Goal: Information Seeking & Learning: Learn about a topic

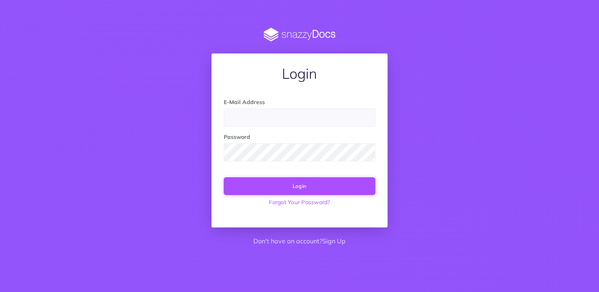
type input "support@agterra.com"
click at [295, 186] on button "Login" at bounding box center [300, 185] width 152 height 17
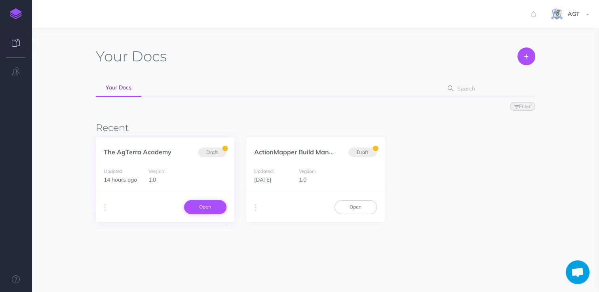
click at [198, 206] on link "Open" at bounding box center [205, 206] width 42 height 13
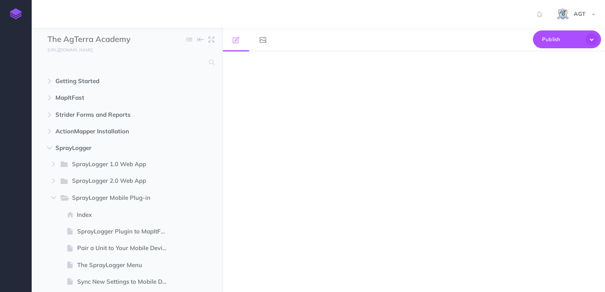
select select "null"
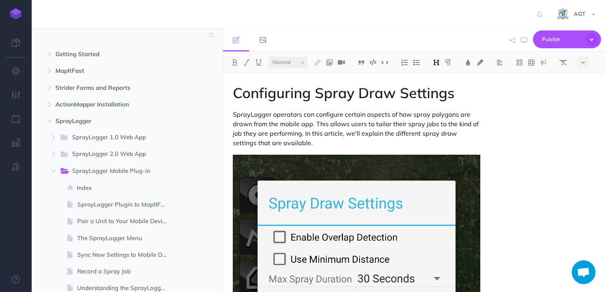
scroll to position [30, 0]
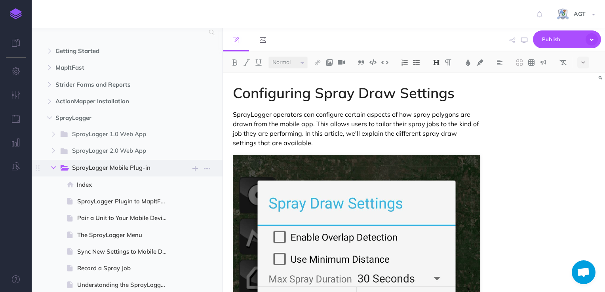
click at [53, 167] on icon "button" at bounding box center [53, 168] width 5 height 5
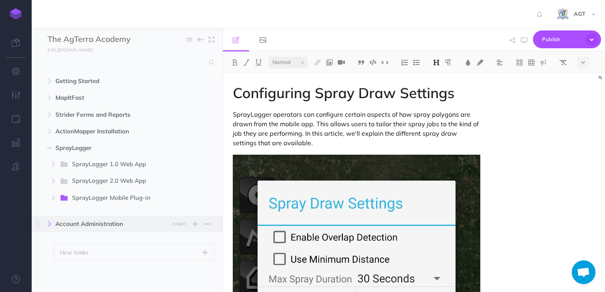
click at [50, 223] on icon "button" at bounding box center [49, 224] width 5 height 5
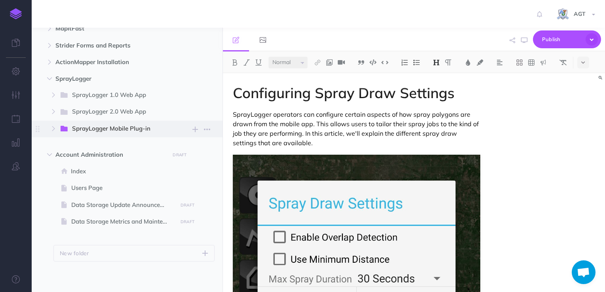
scroll to position [70, 0]
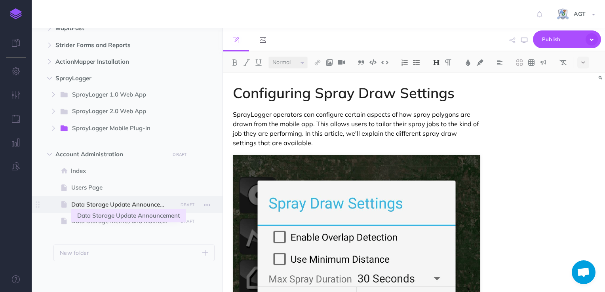
click at [130, 205] on span "Data Storage Update Announcement" at bounding box center [123, 205] width 104 height 10
select select "null"
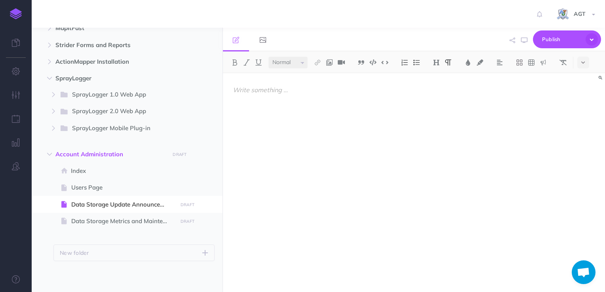
click at [240, 91] on p at bounding box center [357, 90] width 248 height 10
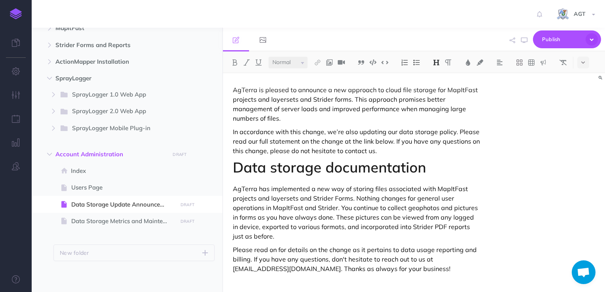
click at [255, 172] on h1 "Data storage documentation" at bounding box center [357, 168] width 248 height 16
click at [302, 63] on select "Small Normal Large" at bounding box center [288, 63] width 39 height 12
click at [434, 64] on img at bounding box center [436, 62] width 7 height 6
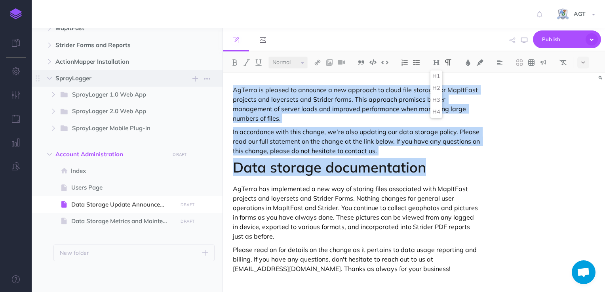
drag, startPoint x: 426, startPoint y: 171, endPoint x: 221, endPoint y: 80, distance: 223.9
click at [221, 80] on div "The AgTerra Academy Collapse all Expand all Expand to root folders [URL][DOMAIN…" at bounding box center [318, 160] width 573 height 265
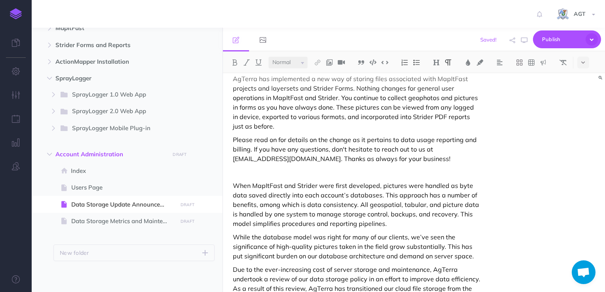
scroll to position [12, 0]
click at [246, 171] on p at bounding box center [357, 171] width 248 height 10
click at [585, 63] on icon at bounding box center [583, 63] width 4 height 6
click at [586, 110] on img at bounding box center [583, 112] width 7 height 6
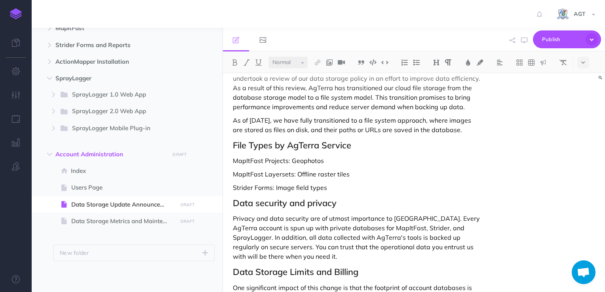
scroll to position [212, 0]
click at [520, 61] on icon at bounding box center [519, 62] width 6 height 6
click at [519, 112] on icon at bounding box center [519, 112] width 7 height 7
click at [358, 150] on h2 "File Types by AgTerra Service" at bounding box center [357, 146] width 248 height 10
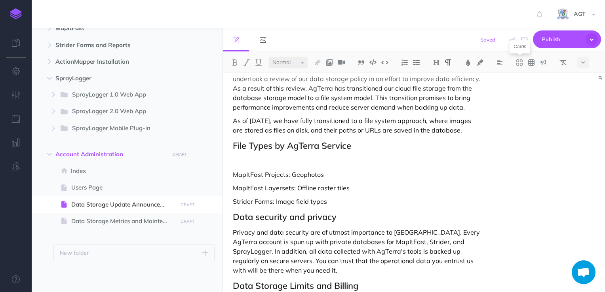
click at [518, 64] on icon at bounding box center [519, 62] width 7 height 7
click at [519, 112] on icon at bounding box center [519, 111] width 6 height 3
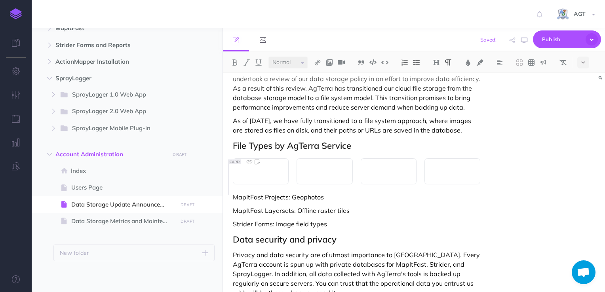
click at [252, 176] on p at bounding box center [260, 172] width 39 height 10
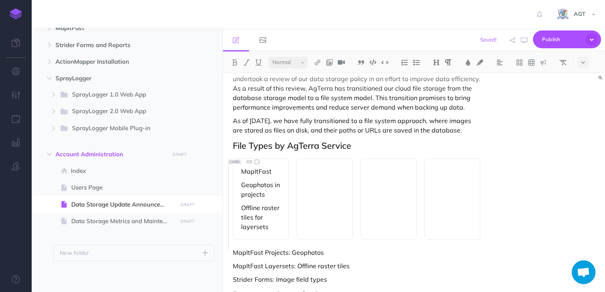
click at [312, 176] on p at bounding box center [324, 172] width 39 height 10
click at [461, 187] on div at bounding box center [453, 199] width 56 height 82
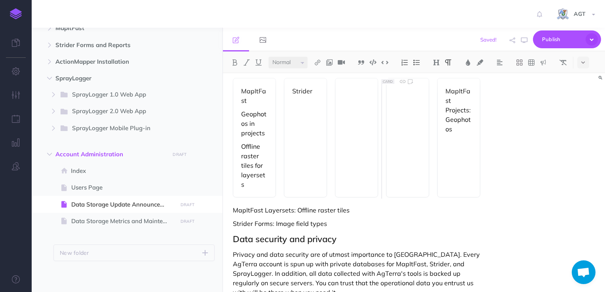
scroll to position [326, 0]
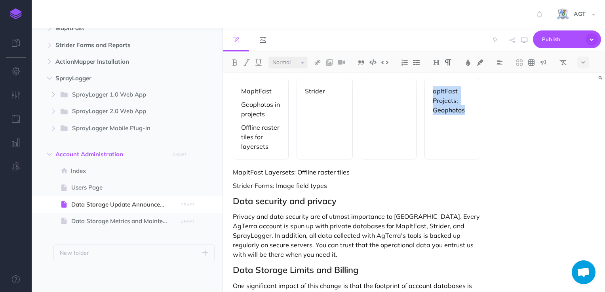
drag, startPoint x: 467, startPoint y: 120, endPoint x: 426, endPoint y: 103, distance: 44.2
click at [426, 103] on div "apItFast Projects: Geophotos" at bounding box center [453, 119] width 56 height 82
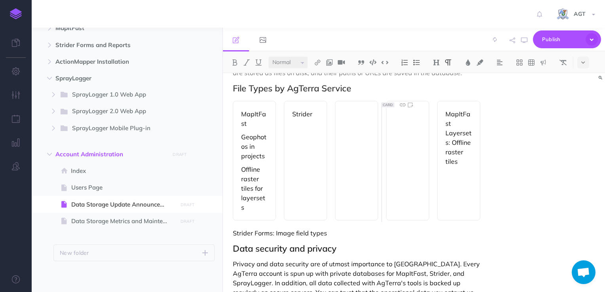
scroll to position [303, 0]
click at [358, 94] on h2 "File Types by AgTerra Service" at bounding box center [357, 89] width 248 height 10
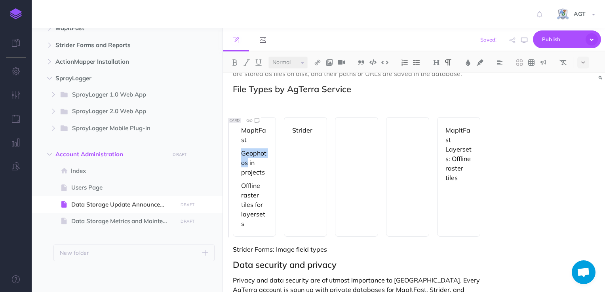
click at [257, 159] on p "Geophotos in projects" at bounding box center [254, 163] width 27 height 29
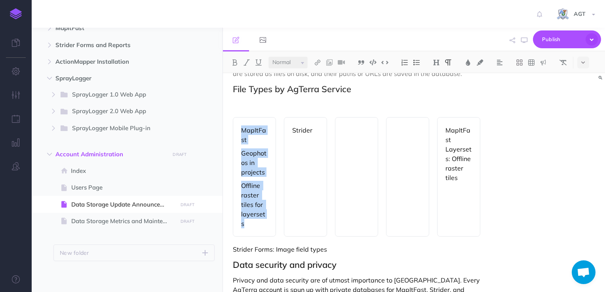
drag, startPoint x: 242, startPoint y: 139, endPoint x: 266, endPoint y: 221, distance: 85.7
click at [266, 221] on div "MapItFast Geophotos in projects Offline raster tiles for layersets" at bounding box center [254, 177] width 43 height 120
copy div "MapItFast Geophotos in projects Offline raster tiles for layersets"
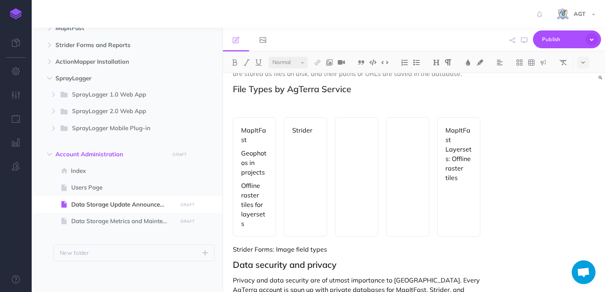
click at [242, 109] on p at bounding box center [357, 105] width 248 height 10
click at [517, 63] on icon at bounding box center [519, 62] width 7 height 7
click at [520, 99] on icon at bounding box center [519, 100] width 6 height 3
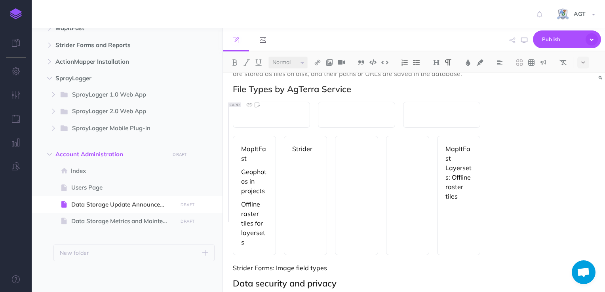
click at [276, 120] on p at bounding box center [271, 115] width 61 height 10
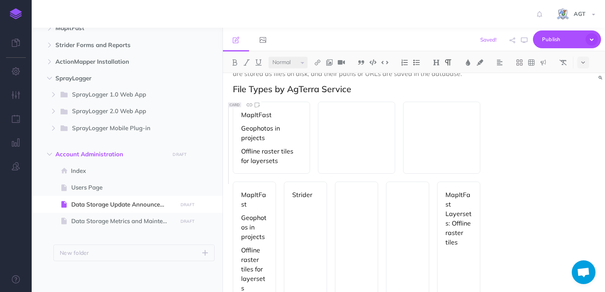
click at [341, 131] on div at bounding box center [356, 138] width 77 height 72
click at [438, 129] on div at bounding box center [441, 138] width 77 height 72
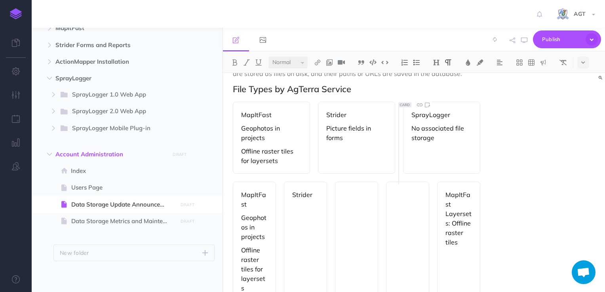
click at [248, 120] on p "MapItFast" at bounding box center [271, 115] width 61 height 10
click at [234, 59] on img at bounding box center [234, 62] width 7 height 6
click at [301, 63] on select "Small Normal Large" at bounding box center [288, 63] width 39 height 12
click at [269, 57] on select "Small Normal Large" at bounding box center [288, 63] width 39 height 12
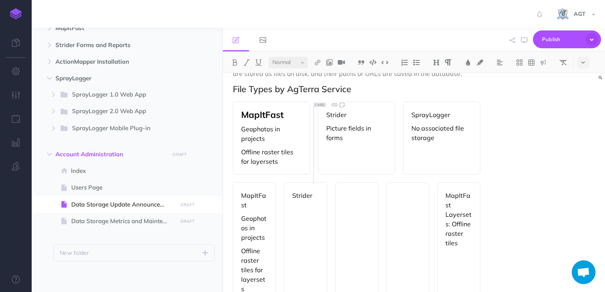
click at [333, 120] on p "Strider" at bounding box center [356, 115] width 61 height 10
click at [233, 62] on img at bounding box center [234, 62] width 7 height 6
click at [297, 62] on select "Small Normal Large" at bounding box center [288, 63] width 39 height 12
click at [269, 57] on select "Small Normal Large" at bounding box center [288, 63] width 39 height 12
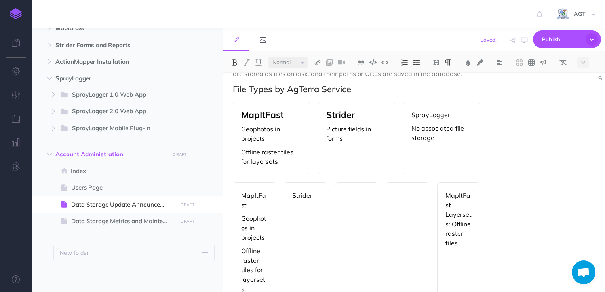
click at [419, 120] on p "SprayLogger" at bounding box center [441, 115] width 61 height 10
click at [234, 60] on img at bounding box center [234, 62] width 7 height 6
click at [288, 61] on select "Small Normal Large" at bounding box center [288, 63] width 39 height 12
click at [269, 57] on select "Small Normal Large" at bounding box center [288, 63] width 39 height 12
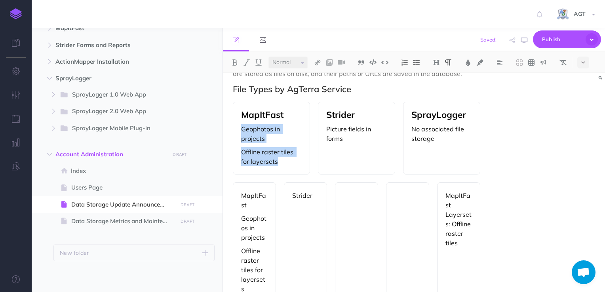
drag, startPoint x: 281, startPoint y: 172, endPoint x: 241, endPoint y: 138, distance: 52.8
click at [241, 138] on div "MapItFast Geophotos in projects Offline raster tiles for layersets" at bounding box center [271, 138] width 77 height 73
click at [252, 140] on p "Geophotos in projects" at bounding box center [271, 133] width 61 height 19
click at [246, 64] on img at bounding box center [246, 62] width 7 height 6
drag, startPoint x: 241, startPoint y: 162, endPoint x: 294, endPoint y: 160, distance: 53.1
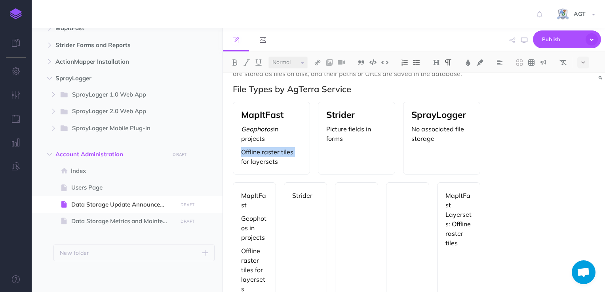
click at [294, 160] on p "Offline raster tiles for layersets" at bounding box center [271, 156] width 61 height 19
click at [247, 59] on img at bounding box center [246, 62] width 7 height 6
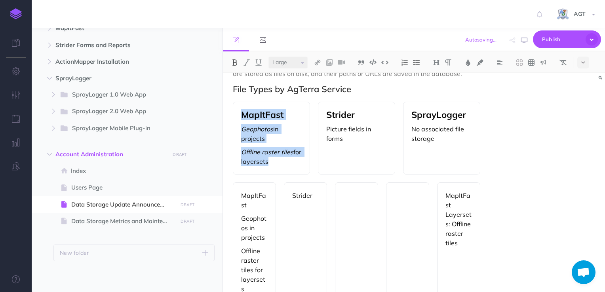
click at [328, 139] on p "Picture fields in forms" at bounding box center [356, 133] width 61 height 19
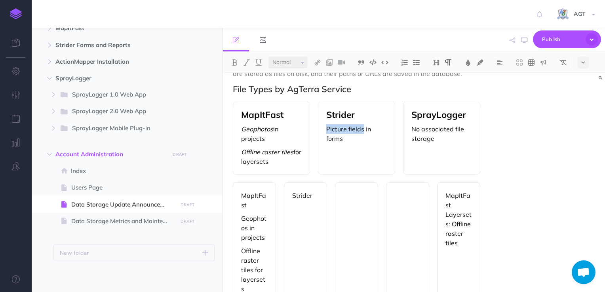
drag, startPoint x: 327, startPoint y: 139, endPoint x: 364, endPoint y: 138, distance: 37.2
click at [364, 138] on p "Picture fields in forms" at bounding box center [356, 133] width 61 height 19
click at [245, 64] on img at bounding box center [246, 62] width 7 height 6
drag, startPoint x: 438, startPoint y: 148, endPoint x: 412, endPoint y: 137, distance: 27.9
click at [412, 137] on p "No associated file storage" at bounding box center [441, 133] width 61 height 19
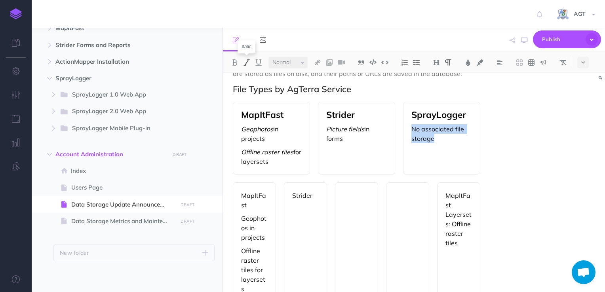
click at [246, 61] on img at bounding box center [246, 62] width 7 height 6
click at [268, 192] on div "MapItFast Geophotos in projects Offline raster tiles for layersets" at bounding box center [254, 243] width 43 height 120
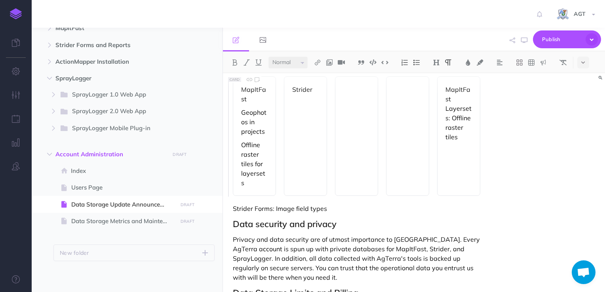
scroll to position [409, 0]
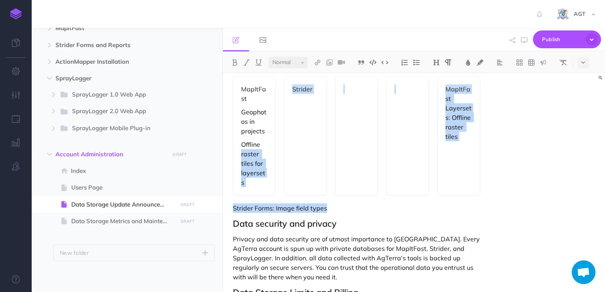
drag, startPoint x: 336, startPoint y: 210, endPoint x: 231, endPoint y: 164, distance: 114.4
click at [231, 164] on div "AgTerra has implemented a new way of storing files associated with MapItFast pr…" at bounding box center [357, 211] width 268 height 1095
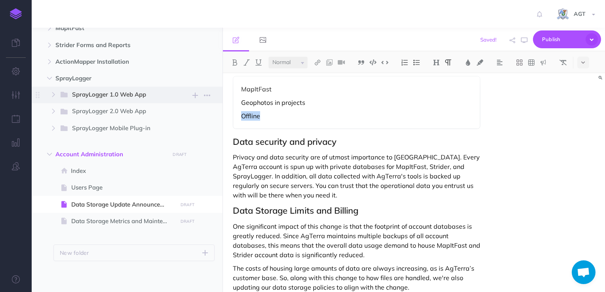
drag, startPoint x: 276, startPoint y: 126, endPoint x: 222, endPoint y: 91, distance: 63.9
click at [222, 91] on div "The AgTerra Academy Collapse all Expand all Expand to root folders [URL][DOMAIN…" at bounding box center [318, 160] width 573 height 265
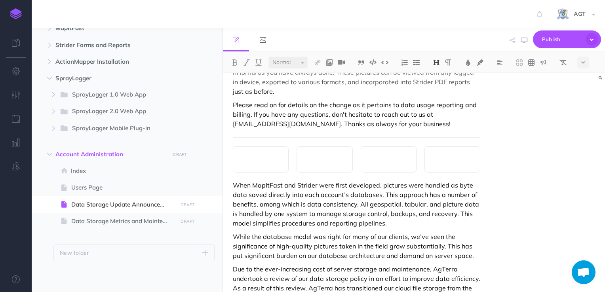
scroll to position [44, 0]
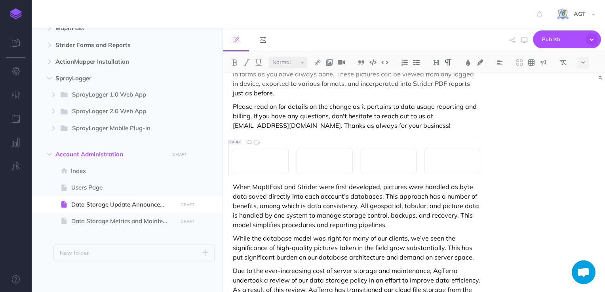
click at [255, 166] on p at bounding box center [260, 161] width 39 height 10
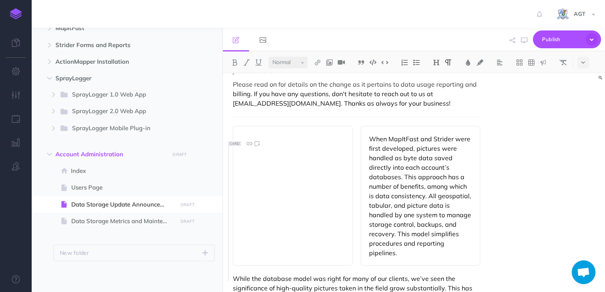
scroll to position [68, 0]
click at [474, 243] on div "When MapItFast and Strider were first developed, pictures were handled as byte …" at bounding box center [421, 194] width 120 height 140
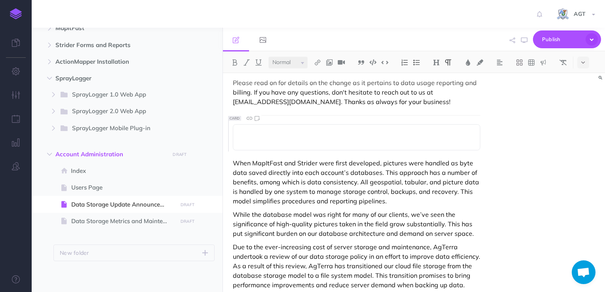
click at [264, 136] on p at bounding box center [356, 138] width 231 height 10
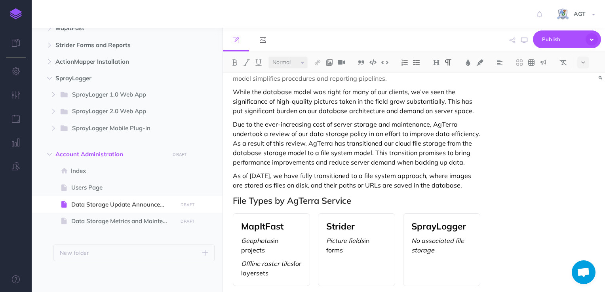
scroll to position [160, 0]
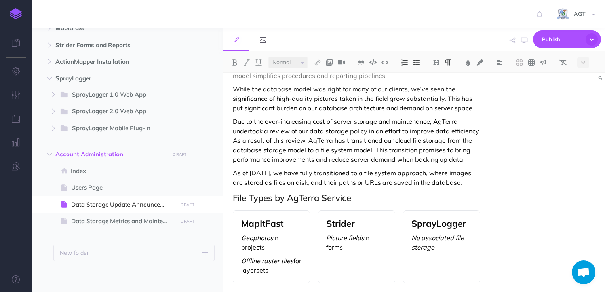
click at [318, 142] on p "Due to the ever-increasing cost of server storage and maintenance, AgTerra unde…" at bounding box center [357, 141] width 248 height 48
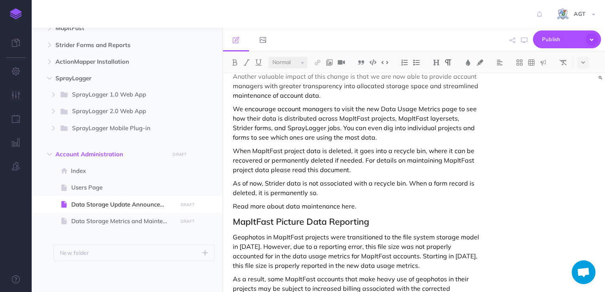
scroll to position [627, 0]
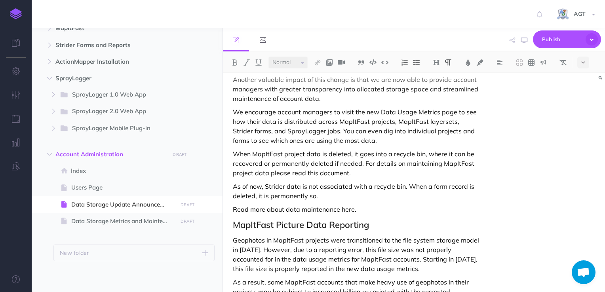
click at [359, 145] on p "We encourage account managers to visit the new Data Usage Metrics page to see h…" at bounding box center [357, 126] width 248 height 38
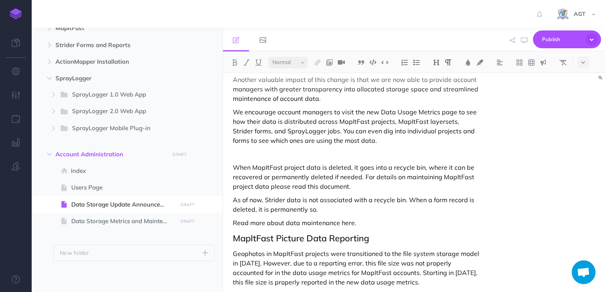
click at [545, 62] on img at bounding box center [543, 62] width 7 height 6
click at [543, 88] on img at bounding box center [543, 88] width 7 height 6
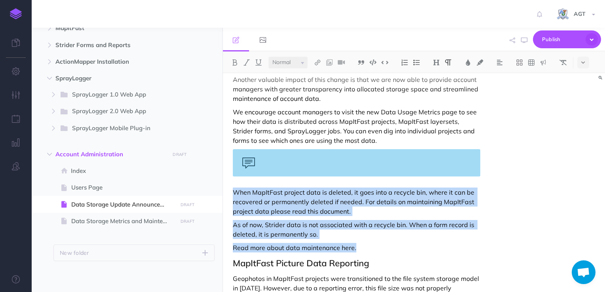
drag, startPoint x: 360, startPoint y: 256, endPoint x: 234, endPoint y: 202, distance: 136.8
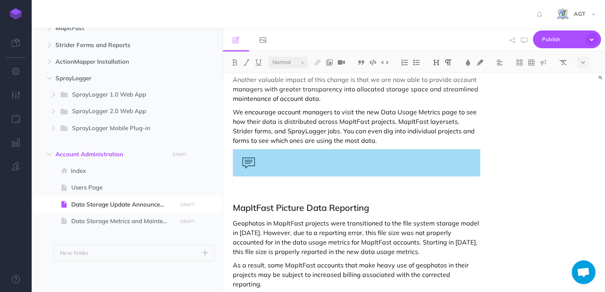
click at [272, 171] on div at bounding box center [357, 162] width 248 height 27
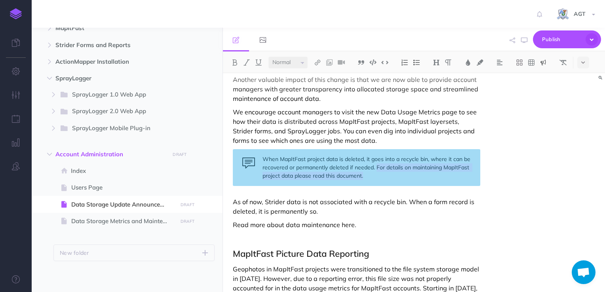
drag, startPoint x: 375, startPoint y: 177, endPoint x: 378, endPoint y: 183, distance: 6.8
click at [378, 183] on div "When MapItFast project data is deleted, it goes into a recycle bin, where it ca…" at bounding box center [357, 167] width 248 height 37
click at [372, 186] on div "When MapItFast project data is deleted, it goes into a recycle bin, where it ca…" at bounding box center [357, 167] width 248 height 37
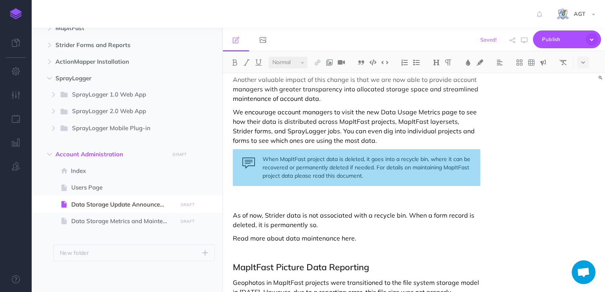
click at [375, 186] on div "When MapItFast project data is deleted, it goes into a recycle bin, where it ca…" at bounding box center [357, 167] width 248 height 37
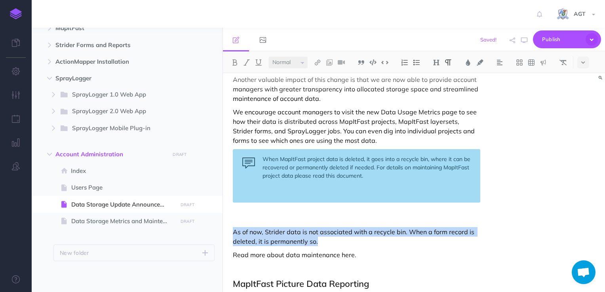
drag, startPoint x: 317, startPoint y: 252, endPoint x: 232, endPoint y: 242, distance: 85.4
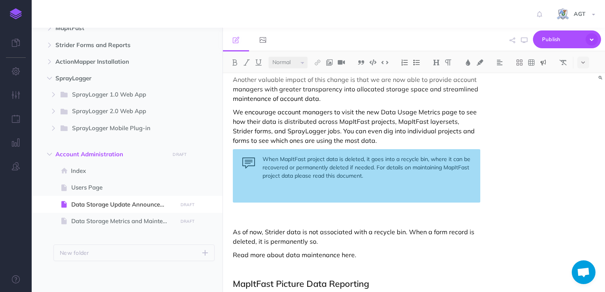
click at [271, 203] on div "When MapItFast project data is deleted, it goes into a recycle bin, where it ca…" at bounding box center [357, 175] width 248 height 53
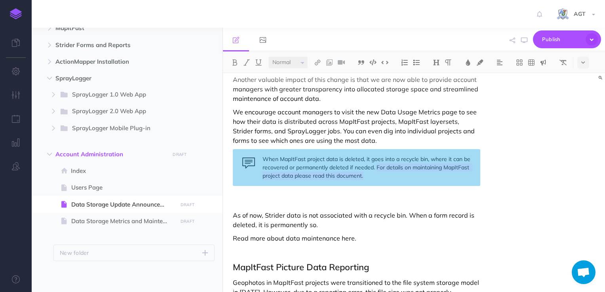
drag, startPoint x: 376, startPoint y: 177, endPoint x: 378, endPoint y: 185, distance: 8.1
click at [378, 185] on div "When MapItFast project data is deleted, it goes into a recycle bin, where it ca…" at bounding box center [357, 167] width 248 height 37
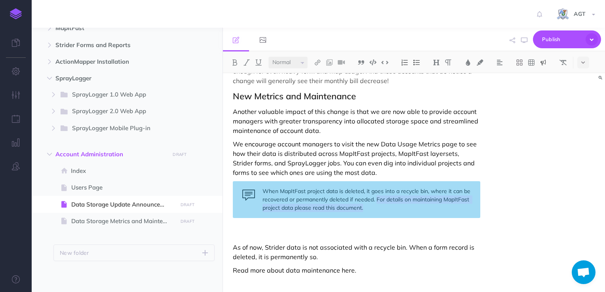
scroll to position [594, 0]
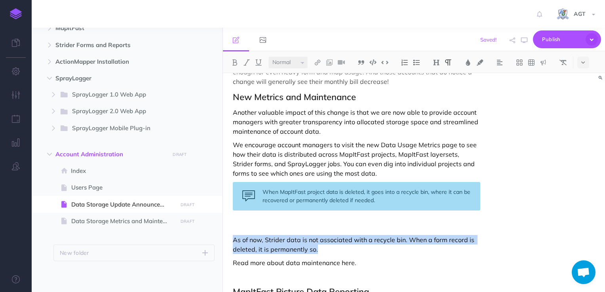
drag, startPoint x: 319, startPoint y: 257, endPoint x: 231, endPoint y: 251, distance: 88.1
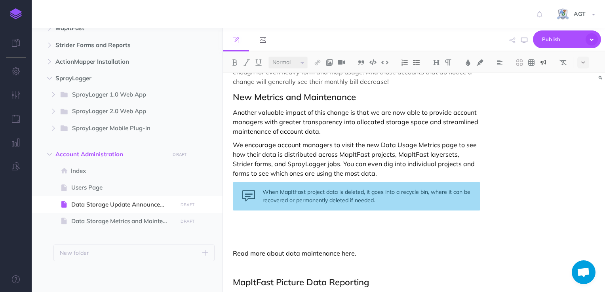
click at [389, 210] on div "When MapItFast project data is deleted, it goes into a recycle bin, where it ca…" at bounding box center [357, 196] width 248 height 29
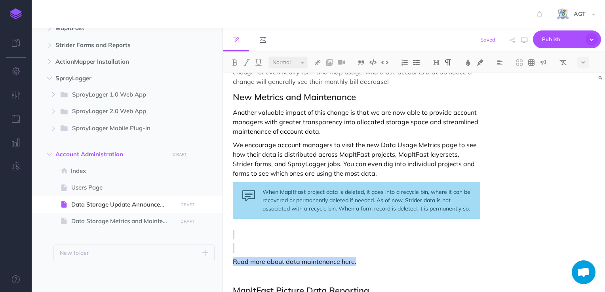
drag, startPoint x: 361, startPoint y: 270, endPoint x: 255, endPoint y: 241, distance: 110.0
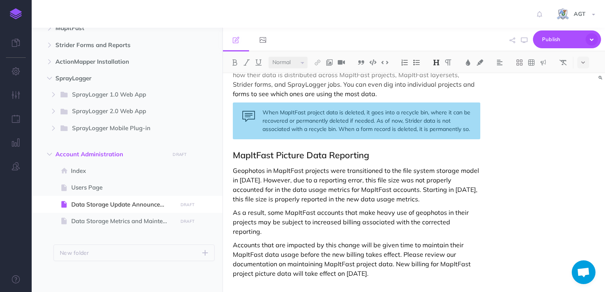
scroll to position [676, 0]
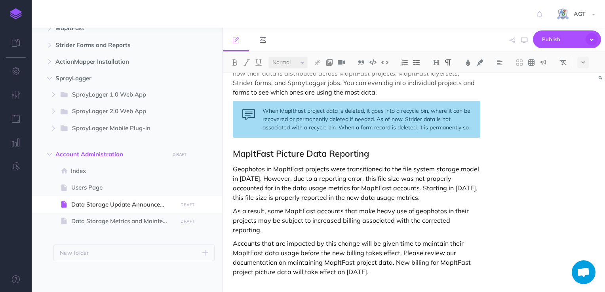
click at [394, 261] on p "Accounts that are impacted by this change will be given time to maintain their …" at bounding box center [357, 258] width 248 height 38
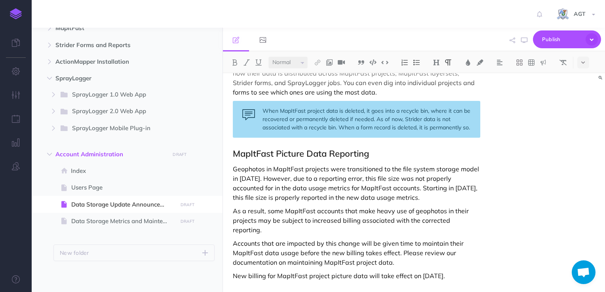
scroll to position [680, 0]
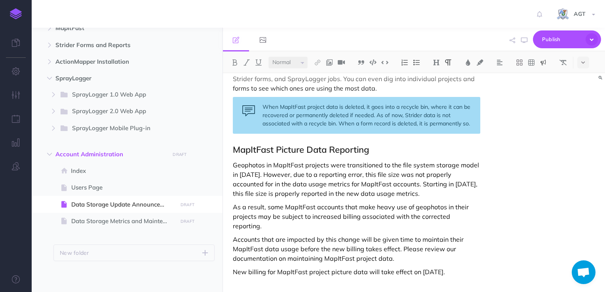
click at [544, 61] on img at bounding box center [543, 62] width 7 height 6
click at [544, 101] on img at bounding box center [543, 100] width 7 height 6
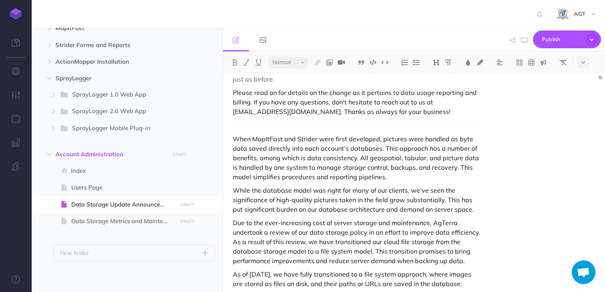
scroll to position [57, 0]
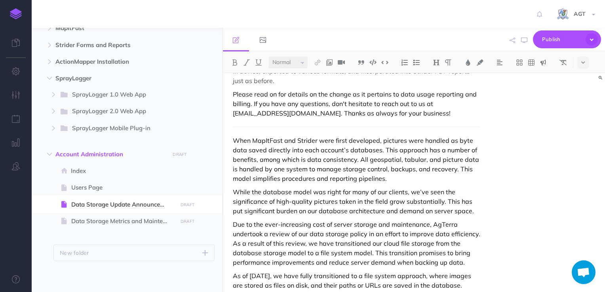
click at [233, 141] on p "When MapItFast and Strider were first developed, pictures were handled as byte …" at bounding box center [357, 160] width 248 height 48
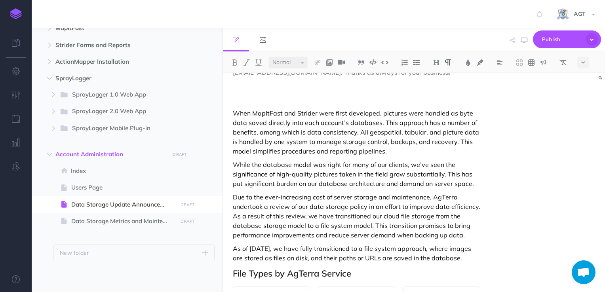
scroll to position [96, 0]
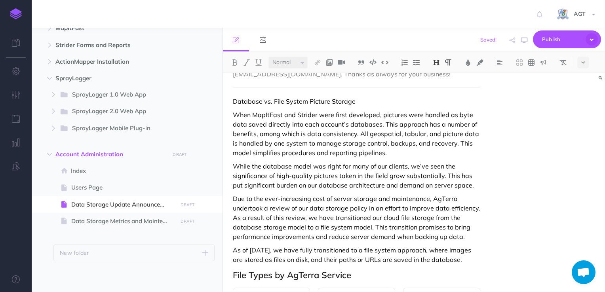
click at [436, 61] on img at bounding box center [436, 62] width 7 height 6
click at [436, 88] on button "H2" at bounding box center [437, 88] width 12 height 12
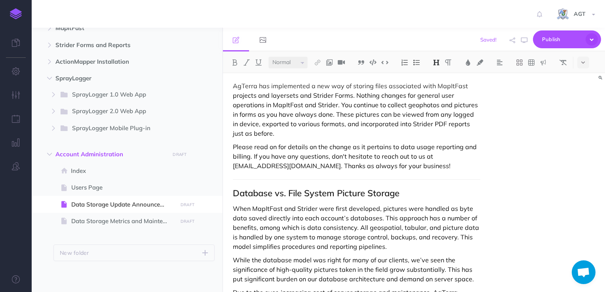
scroll to position [0, 0]
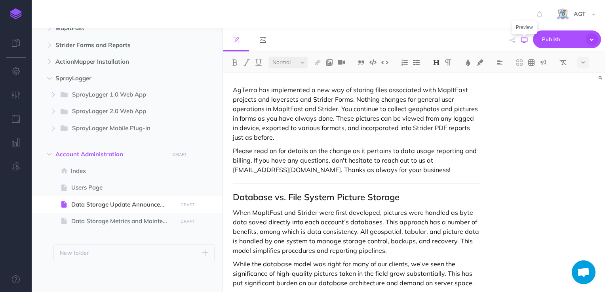
click at [525, 39] on icon "button" at bounding box center [524, 40] width 6 height 6
click at [15, 93] on icon "button" at bounding box center [16, 95] width 8 height 8
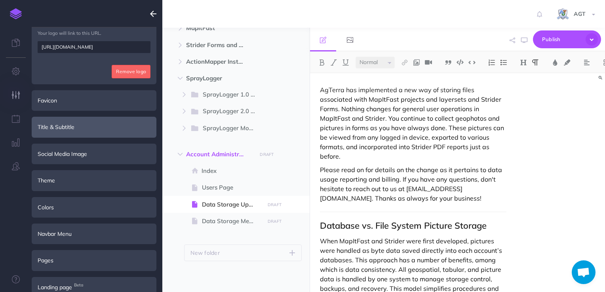
click at [76, 128] on div "Title & Subtitle" at bounding box center [94, 127] width 125 height 21
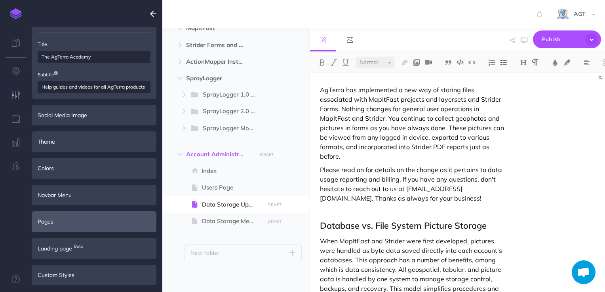
click at [87, 219] on div "Pages" at bounding box center [94, 221] width 125 height 21
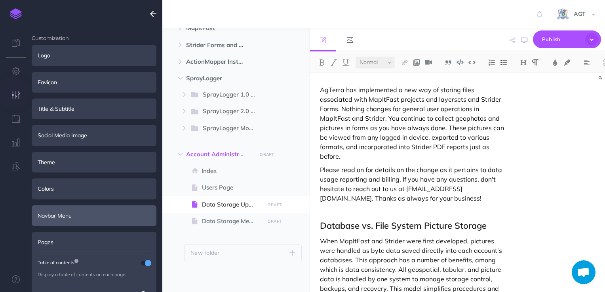
scroll to position [0, 0]
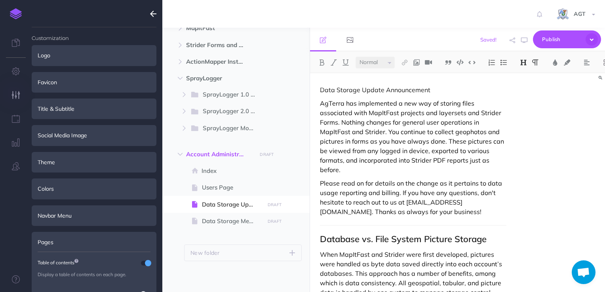
click at [526, 61] on img at bounding box center [523, 62] width 7 height 6
click at [524, 76] on button "H1" at bounding box center [524, 76] width 12 height 12
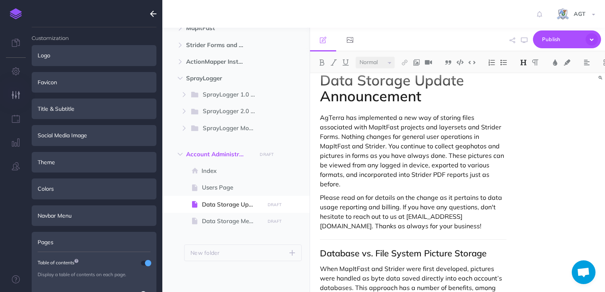
scroll to position [14, 0]
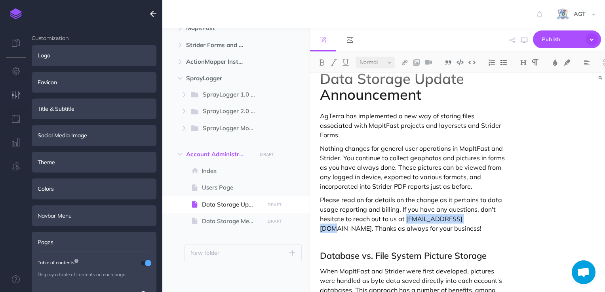
drag, startPoint x: 405, startPoint y: 211, endPoint x: 467, endPoint y: 208, distance: 61.9
click at [467, 208] on p "Please read on for details on the change as it pertains to data usage reporting…" at bounding box center [413, 214] width 187 height 38
click at [406, 61] on img at bounding box center [404, 62] width 7 height 6
click at [404, 75] on icon at bounding box center [405, 77] width 6 height 6
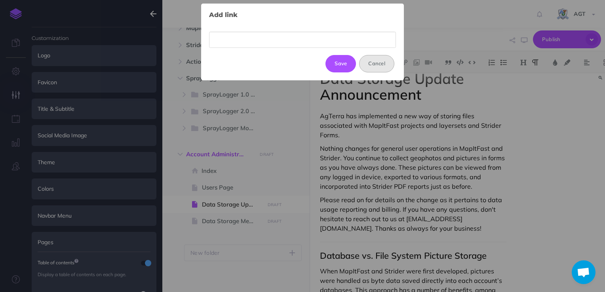
click at [383, 59] on button "Cancel" at bounding box center [376, 63] width 35 height 17
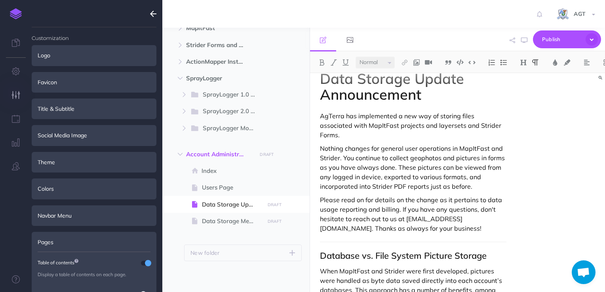
click at [406, 220] on p "Please read on for details on the change as it pertains to data usage reporting…" at bounding box center [413, 214] width 187 height 38
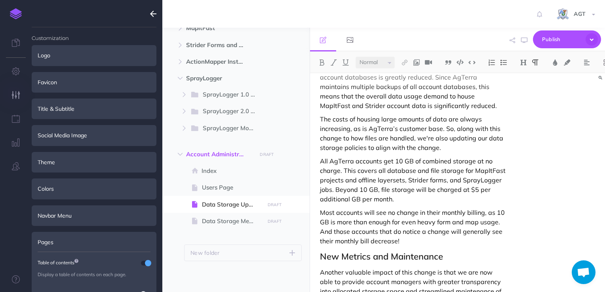
scroll to position [651, 0]
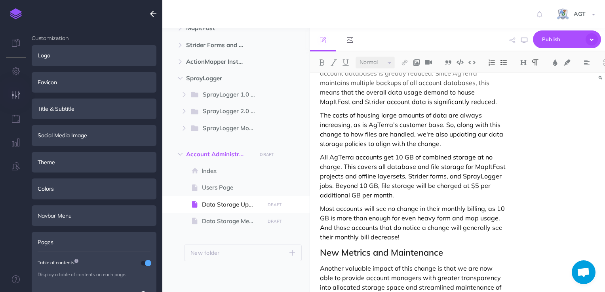
click at [409, 186] on p "All AgTerra accounts get 10 GB of combined storage at no charge. This covers al…" at bounding box center [413, 176] width 187 height 48
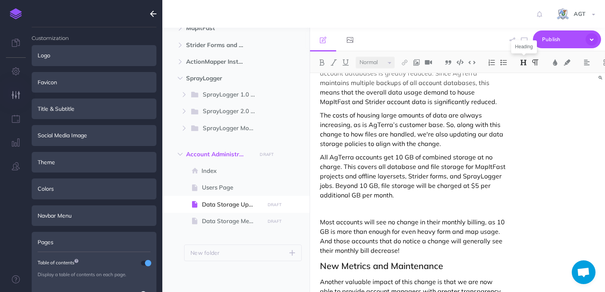
click at [522, 63] on img at bounding box center [523, 62] width 7 height 6
click at [522, 100] on button "H3" at bounding box center [524, 100] width 12 height 12
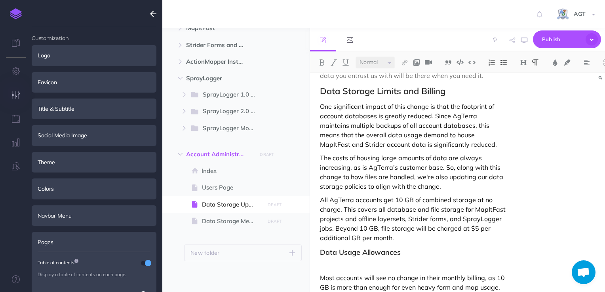
scroll to position [608, 0]
click at [605, 63] on html "Toggle Navigation AGT Settings Account Settings Teams Create Team Support Docum…" at bounding box center [302, 146] width 605 height 292
click at [154, 13] on icon "button" at bounding box center [153, 14] width 6 height 10
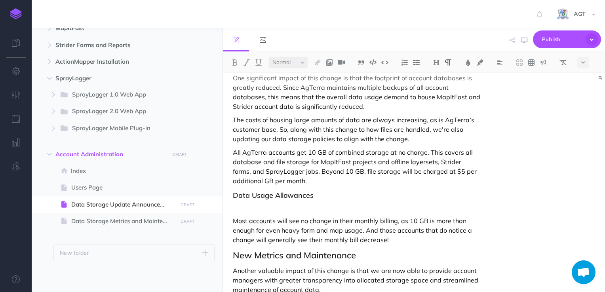
scroll to position [512, 0]
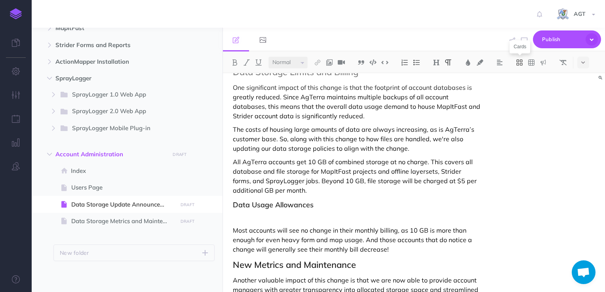
click at [518, 61] on icon at bounding box center [519, 62] width 6 height 6
click at [521, 87] on icon at bounding box center [519, 88] width 6 height 3
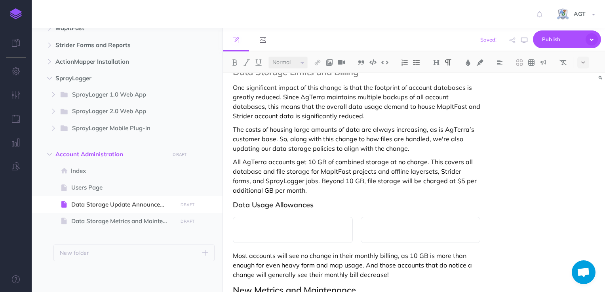
click at [265, 235] on p at bounding box center [292, 230] width 103 height 10
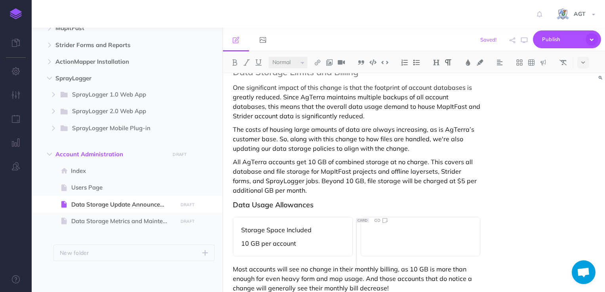
click at [387, 235] on p at bounding box center [420, 230] width 103 height 10
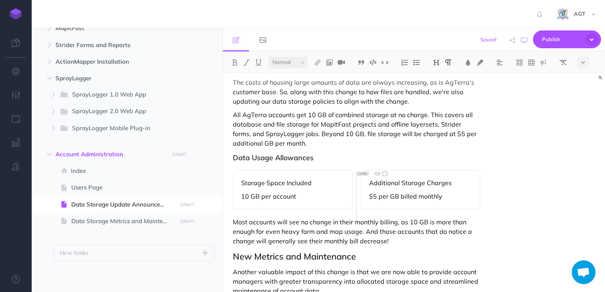
scroll to position [561, 0]
click at [478, 187] on div "Additional Storage Charges $5 per GB billed monthly" at bounding box center [421, 189] width 120 height 40
click at [492, 189] on div "Data Storage Update Announcement AgTerra has implemented a new way of storing f…" at bounding box center [414, 182] width 382 height 219
click at [469, 184] on div "Additional Storage Charges $5 per GB billed monthly" at bounding box center [421, 189] width 120 height 40
click at [522, 61] on icon at bounding box center [519, 62] width 7 height 7
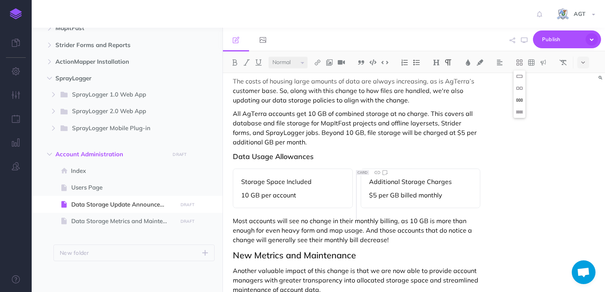
click at [521, 100] on icon at bounding box center [519, 100] width 6 height 3
click at [318, 161] on h3 "Data Usage Allowances" at bounding box center [357, 157] width 248 height 8
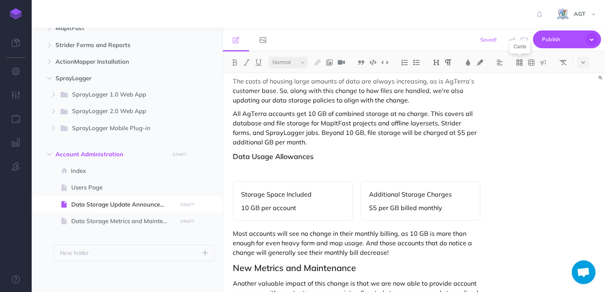
click at [521, 64] on icon at bounding box center [519, 62] width 7 height 7
click at [524, 97] on button at bounding box center [520, 100] width 12 height 12
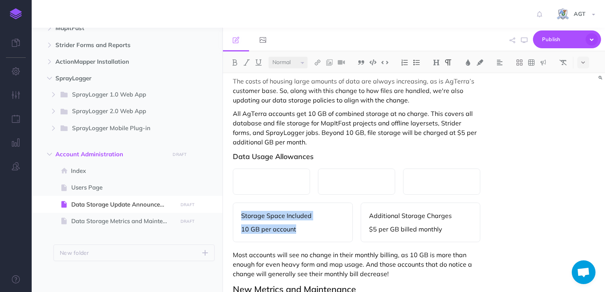
drag, startPoint x: 297, startPoint y: 238, endPoint x: 242, endPoint y: 225, distance: 56.6
click at [242, 225] on div "Storage Space Included 10 GB per account" at bounding box center [293, 223] width 120 height 40
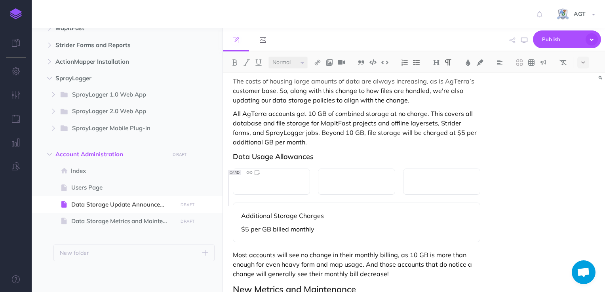
click at [246, 187] on p at bounding box center [271, 182] width 61 height 10
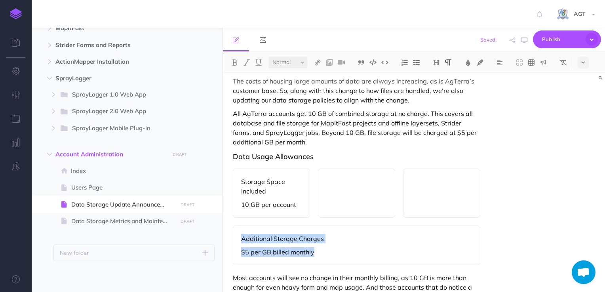
drag, startPoint x: 315, startPoint y: 263, endPoint x: 241, endPoint y: 249, distance: 75.1
click at [241, 249] on div "Additional Storage Charges $5 per GB billed monthly" at bounding box center [357, 246] width 248 height 40
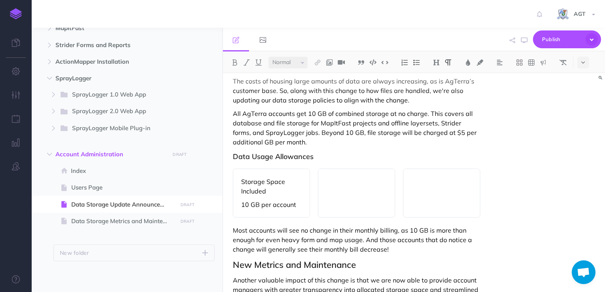
click at [337, 202] on div at bounding box center [356, 193] width 77 height 49
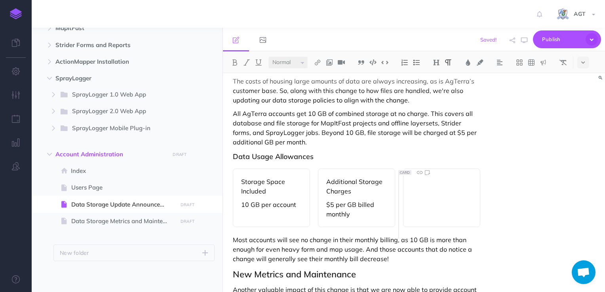
click at [410, 198] on div at bounding box center [441, 198] width 77 height 59
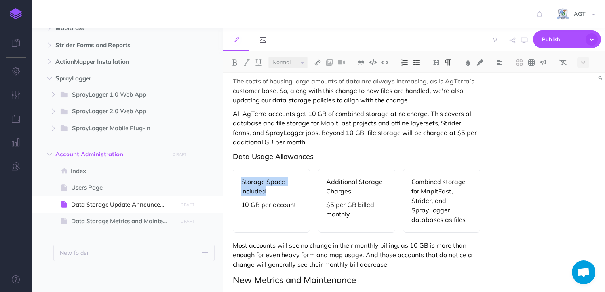
drag, startPoint x: 272, startPoint y: 198, endPoint x: 240, endPoint y: 192, distance: 31.8
click at [240, 192] on div "Storage Space Included 10 GB per account" at bounding box center [271, 201] width 77 height 64
click at [235, 65] on img at bounding box center [234, 62] width 7 height 6
click at [301, 61] on select "Small Normal Large" at bounding box center [288, 63] width 39 height 12
click at [269, 57] on select "Small Normal Large" at bounding box center [288, 63] width 39 height 12
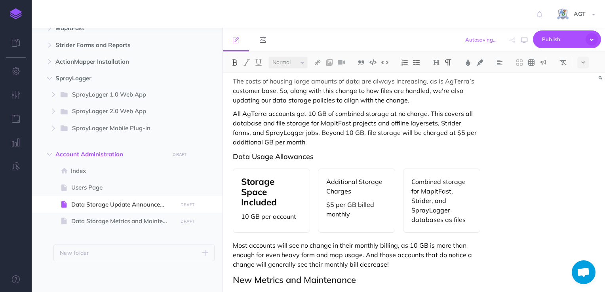
click at [257, 221] on p "10 GB per account" at bounding box center [271, 217] width 61 height 10
click at [246, 63] on img at bounding box center [246, 62] width 7 height 6
drag, startPoint x: 354, startPoint y: 198, endPoint x: 323, endPoint y: 191, distance: 32.1
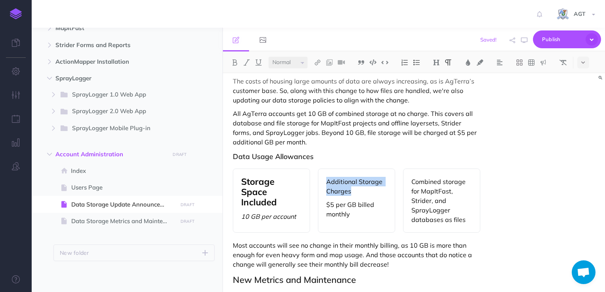
click at [323, 191] on div "Additional Storage Charges $5 per GB billed monthly" at bounding box center [356, 201] width 77 height 64
click at [233, 64] on img at bounding box center [234, 62] width 7 height 6
click at [296, 63] on select "Small Normal Large" at bounding box center [288, 63] width 39 height 12
click at [269, 57] on select "Small Normal Large" at bounding box center [288, 63] width 39 height 12
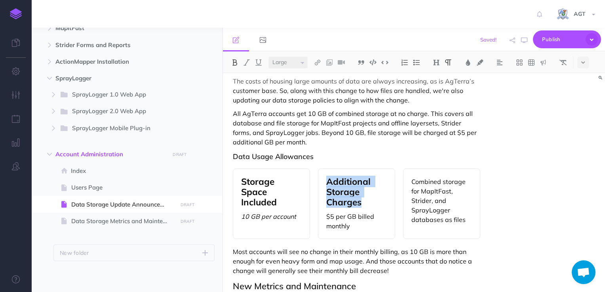
select select "null"
click at [338, 224] on p "$5 per GB billed monthly" at bounding box center [356, 221] width 61 height 19
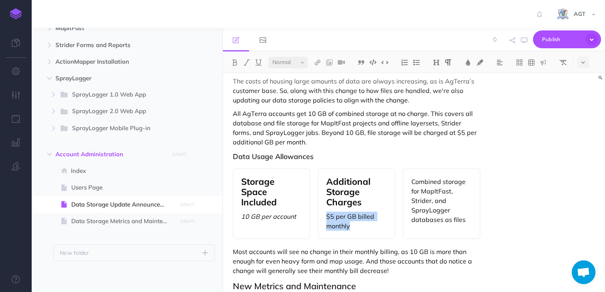
click at [338, 224] on p "$5 per GB billed monthly" at bounding box center [356, 221] width 61 height 19
click at [248, 62] on img at bounding box center [246, 62] width 7 height 6
drag, startPoint x: 469, startPoint y: 231, endPoint x: 417, endPoint y: 188, distance: 67.8
drag, startPoint x: 417, startPoint y: 188, endPoint x: 419, endPoint y: 194, distance: 6.8
click at [419, 194] on p "Combined storage for MapItFast, Strider, and SprayLogger databases as files" at bounding box center [441, 201] width 61 height 48
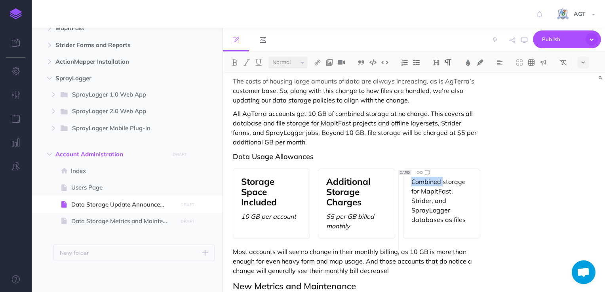
click at [419, 194] on p "Combined storage for MapItFast, Strider, and SprayLogger databases as files" at bounding box center [441, 201] width 61 height 48
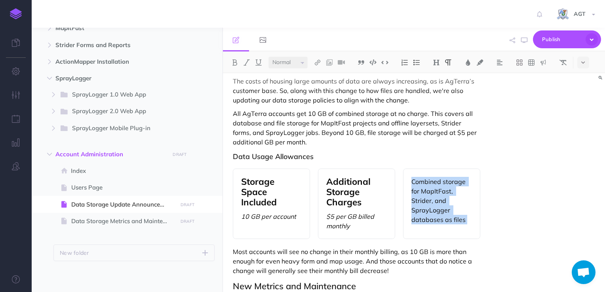
click at [419, 194] on p "Combined storage for MapItFast, Strider, and SprayLogger databases as files" at bounding box center [441, 201] width 61 height 48
click at [245, 61] on img at bounding box center [246, 62] width 7 height 6
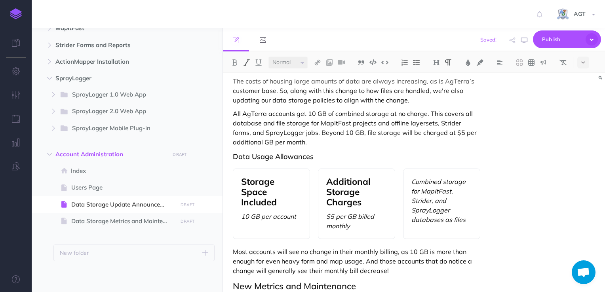
click at [499, 240] on div "Data Storage Update Announcement AgTerra has implemented a new way of storing f…" at bounding box center [414, 182] width 382 height 219
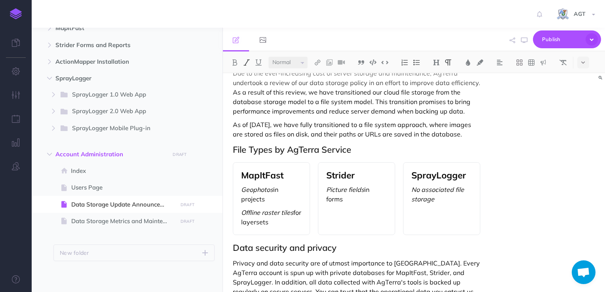
scroll to position [254, 0]
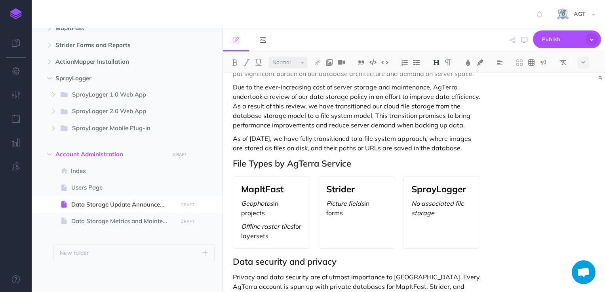
click at [258, 168] on h2 "File Types by AgTerra Service" at bounding box center [357, 164] width 248 height 10
click at [438, 65] on img at bounding box center [436, 62] width 7 height 6
click at [436, 101] on button "H3" at bounding box center [437, 100] width 12 height 12
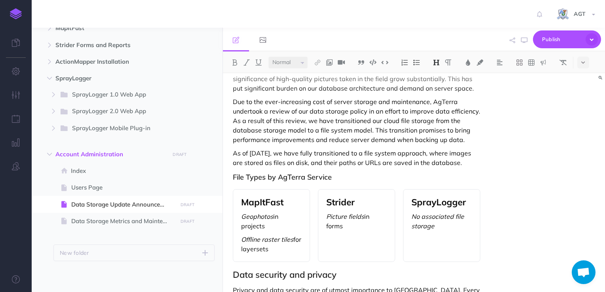
scroll to position [240, 0]
drag, startPoint x: 267, startPoint y: 174, endPoint x: 227, endPoint y: 150, distance: 46.0
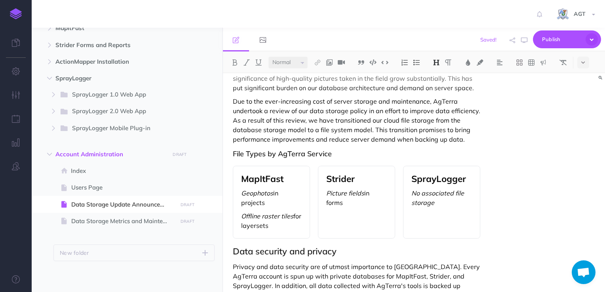
click at [234, 253] on h2 "Data security and privacy" at bounding box center [357, 252] width 248 height 10
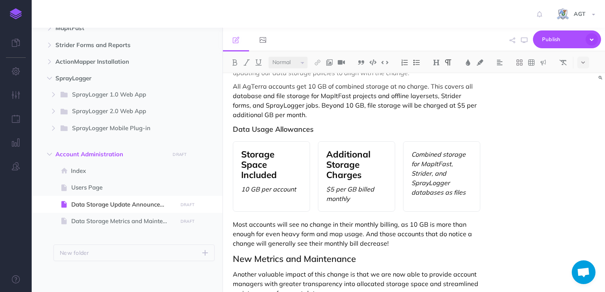
scroll to position [589, 0]
click at [450, 196] on em "Combined storage for MapItFast, Strider, and SprayLogger databases as files" at bounding box center [439, 173] width 56 height 46
click at [390, 248] on p "Most accounts will see no change in their monthly billing, as 10 GB is more tha…" at bounding box center [357, 233] width 248 height 29
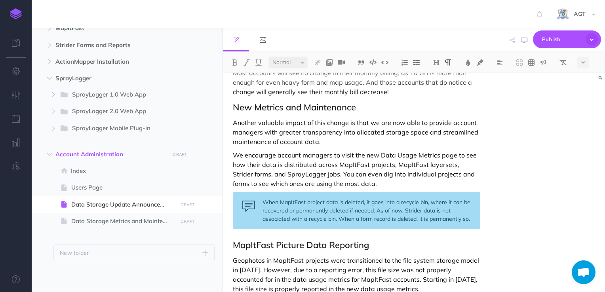
scroll to position [741, 0]
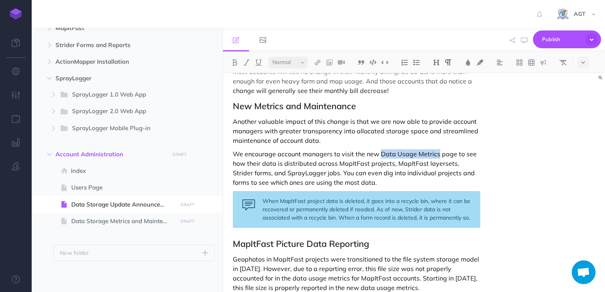
drag, startPoint x: 379, startPoint y: 163, endPoint x: 436, endPoint y: 160, distance: 56.7
click at [436, 160] on p "We encourage account managers to visit the new Data Usage Metrics page to see h…" at bounding box center [357, 168] width 248 height 38
click at [320, 61] on img at bounding box center [317, 62] width 7 height 6
click at [319, 88] on icon at bounding box center [317, 89] width 6 height 6
select select
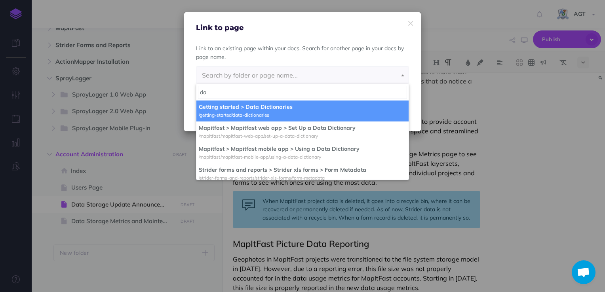
type input "d"
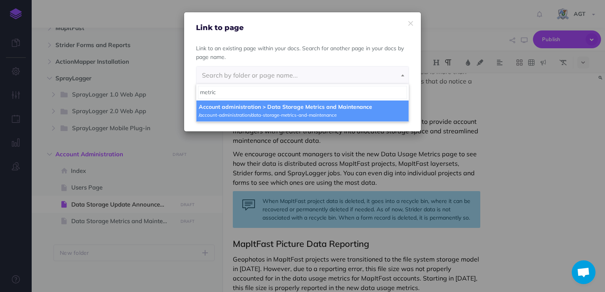
type input "metric"
select select "R03-YFEL-SA3-GBR"
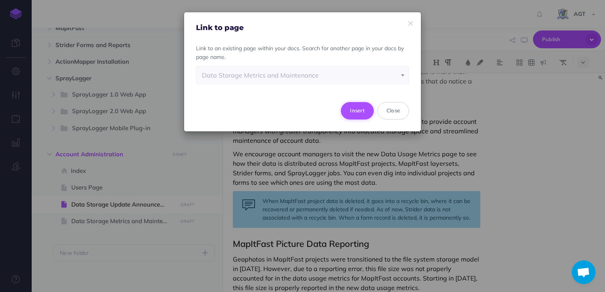
click at [355, 112] on button "Insert" at bounding box center [357, 110] width 33 height 17
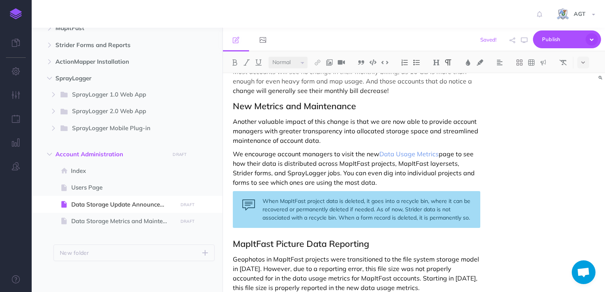
click at [385, 187] on p "We encourage account managers to visit the new Data Usage Metrics page to see h…" at bounding box center [357, 168] width 248 height 38
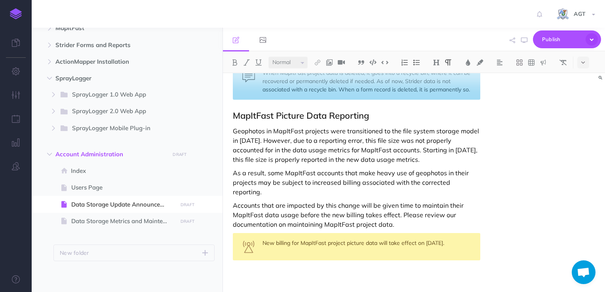
scroll to position [876, 0]
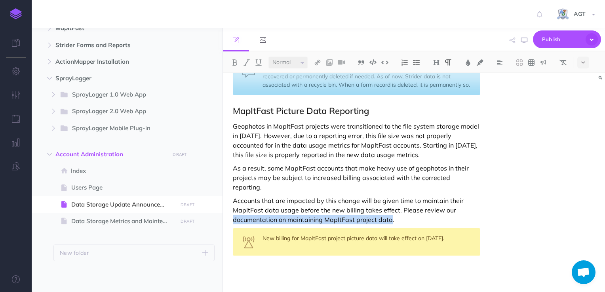
drag, startPoint x: 232, startPoint y: 219, endPoint x: 390, endPoint y: 215, distance: 157.3
click at [390, 215] on p "Accounts that are impacted by this change will be given time to maintain their …" at bounding box center [357, 210] width 248 height 29
click at [318, 61] on img at bounding box center [317, 62] width 7 height 6
click at [317, 87] on icon at bounding box center [317, 89] width 6 height 6
select select
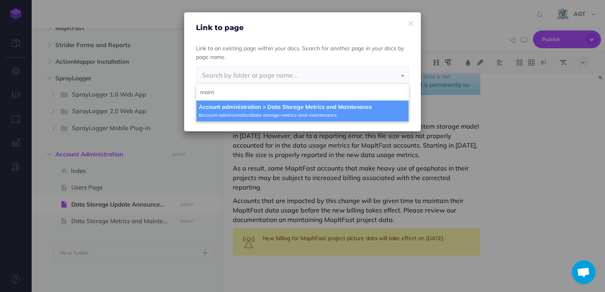
type input "maint"
select select "R03-YFEL-SA3-GBR"
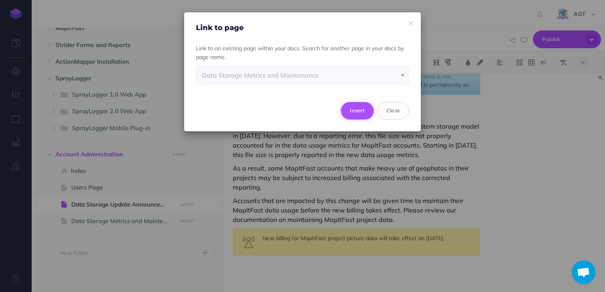
click at [356, 110] on button "Insert" at bounding box center [357, 110] width 33 height 17
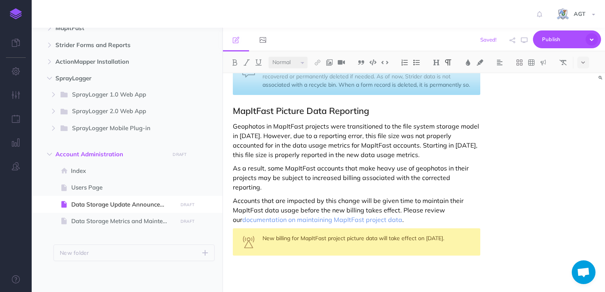
click at [423, 218] on p "Accounts that are impacted by this change will be given time to maintain their …" at bounding box center [357, 210] width 248 height 29
click at [524, 41] on icon "button" at bounding box center [524, 40] width 6 height 6
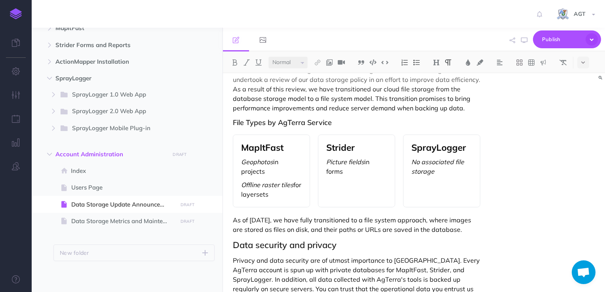
scroll to position [270, 0]
click at [257, 149] on span "MapItFast" at bounding box center [262, 148] width 42 height 11
click at [296, 62] on select "Small Normal Large" at bounding box center [288, 63] width 39 height 12
click at [269, 57] on select "Small Normal Large" at bounding box center [288, 63] width 39 height 12
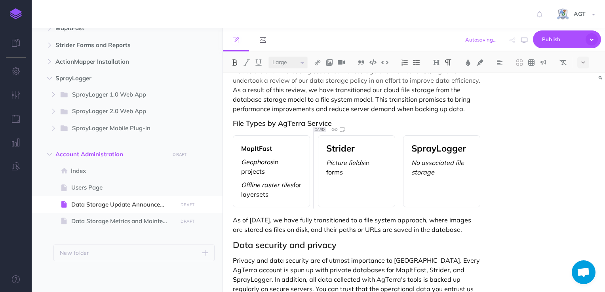
click at [339, 148] on span "Strider" at bounding box center [340, 148] width 29 height 11
click at [299, 62] on select "Small Normal Large" at bounding box center [288, 63] width 39 height 12
click at [269, 57] on select "Small Normal Large" at bounding box center [288, 63] width 39 height 12
click at [426, 149] on span "SprayLogger" at bounding box center [438, 148] width 55 height 11
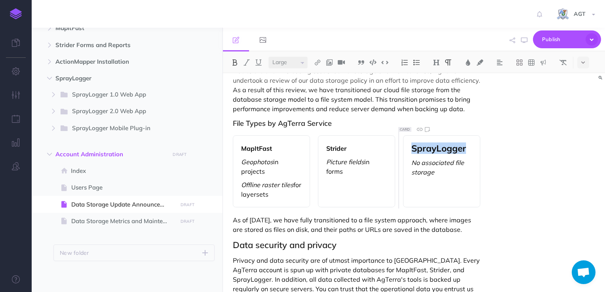
click at [426, 149] on span "SprayLogger" at bounding box center [438, 148] width 55 height 11
click at [295, 62] on select "Small Normal Large" at bounding box center [288, 63] width 39 height 12
click at [269, 57] on select "Small Normal Large" at bounding box center [288, 63] width 39 height 12
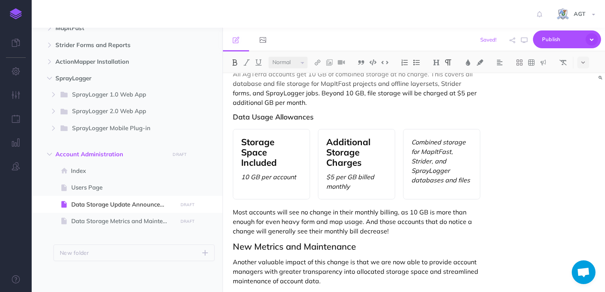
scroll to position [605, 0]
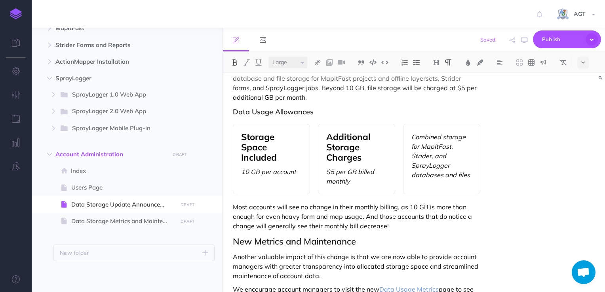
click at [255, 156] on span "Storage Space Included" at bounding box center [259, 147] width 36 height 32
click at [285, 65] on select "Small Normal Large" at bounding box center [288, 63] width 39 height 12
click at [269, 57] on select "Small Normal Large" at bounding box center [288, 63] width 39 height 12
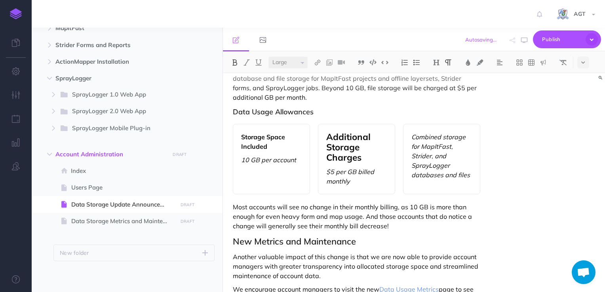
click at [339, 159] on span "Additional Storage Charges" at bounding box center [349, 147] width 47 height 32
click at [290, 59] on select "Small Normal Large" at bounding box center [288, 63] width 39 height 12
select select "null"
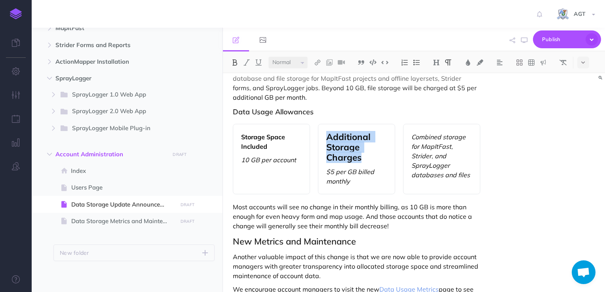
click at [269, 57] on select "Small Normal Large" at bounding box center [288, 63] width 39 height 12
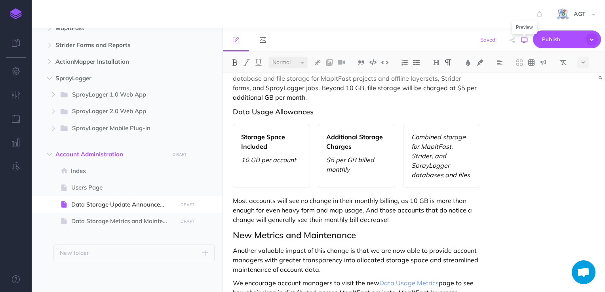
click at [521, 40] on icon "button" at bounding box center [524, 40] width 6 height 6
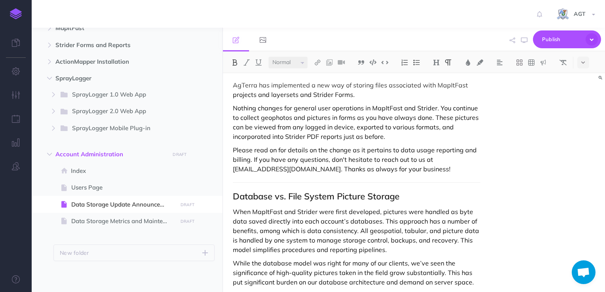
scroll to position [44, 0]
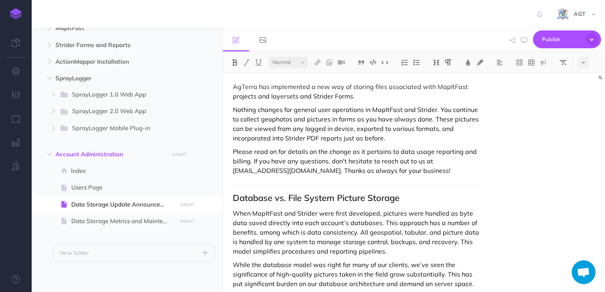
click at [235, 200] on h2 "Database vs. File System Picture Storage" at bounding box center [357, 198] width 248 height 10
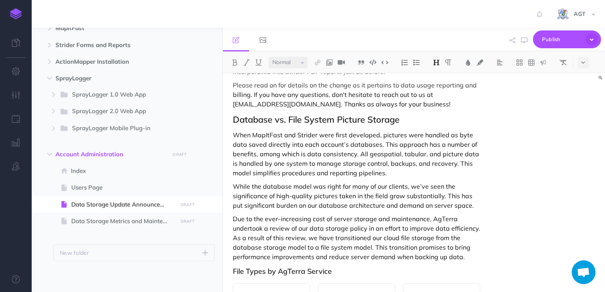
scroll to position [110, 0]
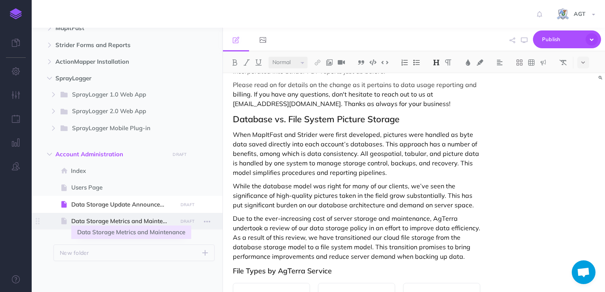
click at [144, 221] on span "Data Storage Metrics and Maintenance" at bounding box center [123, 222] width 104 height 10
select select "null"
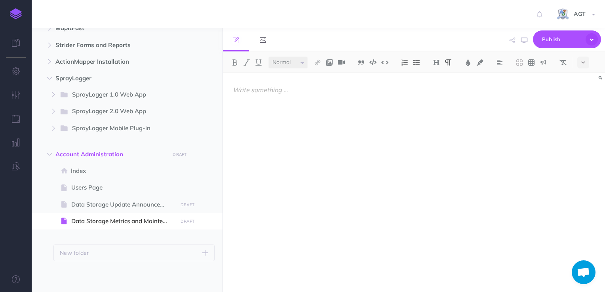
click at [258, 93] on p at bounding box center [357, 90] width 248 height 10
click at [318, 90] on p "Data Storage Metrics and Maintenance" at bounding box center [357, 90] width 248 height 10
click at [435, 64] on img at bounding box center [436, 62] width 7 height 6
click at [436, 77] on button "H1" at bounding box center [437, 76] width 12 height 12
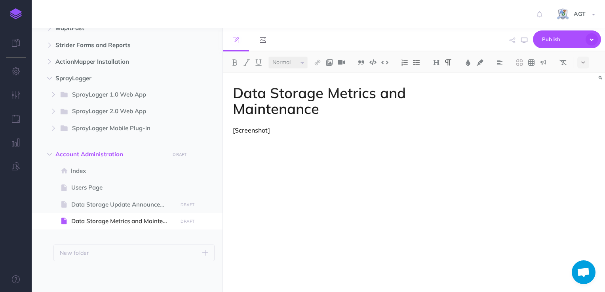
click at [260, 175] on div "Data Storage Metrics and Maintenance [Screenshot]" at bounding box center [357, 178] width 268 height 211
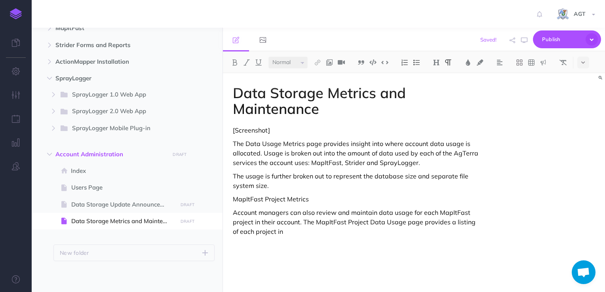
click at [303, 222] on p "Account managers can also review and maintain data usage for each MapItFast pro…" at bounding box center [357, 222] width 248 height 29
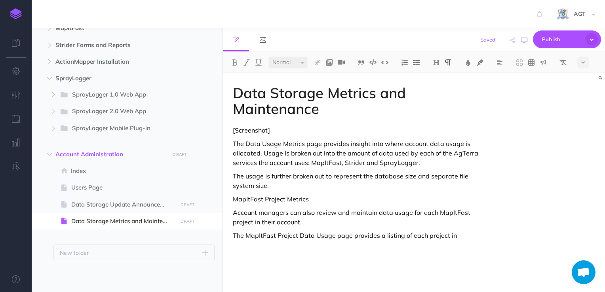
click at [459, 235] on p "The MapItFast Project Data Usage page provides a listing of each project in" at bounding box center [357, 236] width 248 height 10
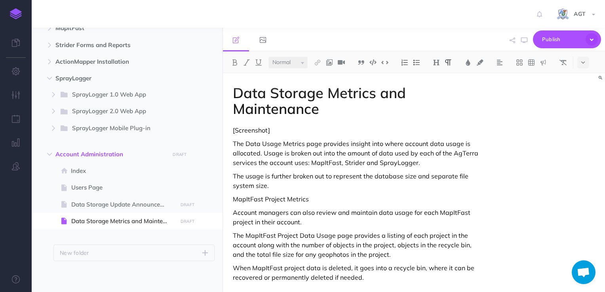
scroll to position [6, 0]
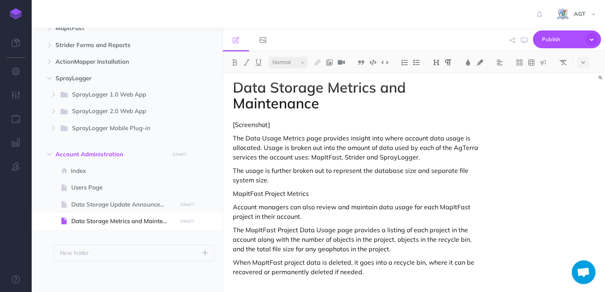
click at [409, 248] on p "The MapItFast Project Data Usage page provides a listing of each project in the…" at bounding box center [357, 239] width 248 height 29
click at [271, 195] on p "MapItFast Project Metrics" at bounding box center [357, 194] width 248 height 10
click at [435, 63] on img at bounding box center [436, 62] width 7 height 6
click at [438, 89] on button "H2" at bounding box center [437, 88] width 12 height 12
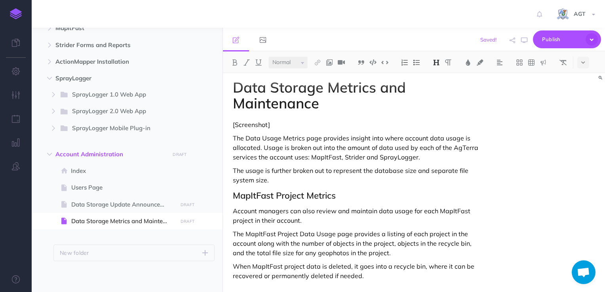
click at [392, 253] on p "The MapItFast Project Data Usage page provides a listing of each project in the…" at bounding box center [357, 243] width 248 height 29
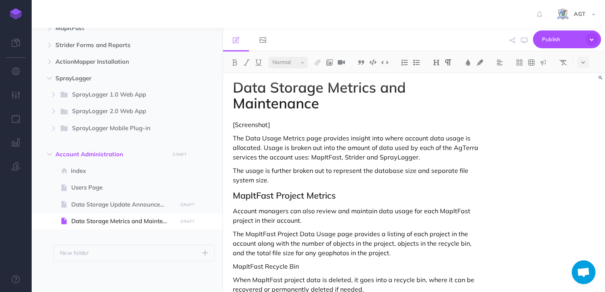
scroll to position [23, 0]
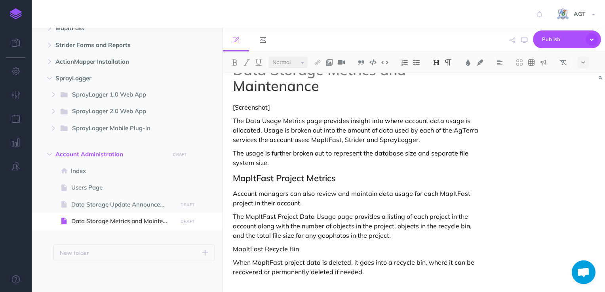
click at [437, 61] on img at bounding box center [436, 62] width 7 height 6
click at [437, 103] on button "H3" at bounding box center [437, 100] width 12 height 12
click at [371, 272] on p "When MapItFast project data is deleted, it goes into a recycle bin, where it ca…" at bounding box center [357, 267] width 248 height 19
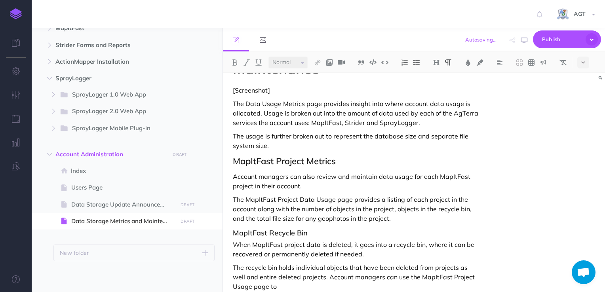
scroll to position [55, 0]
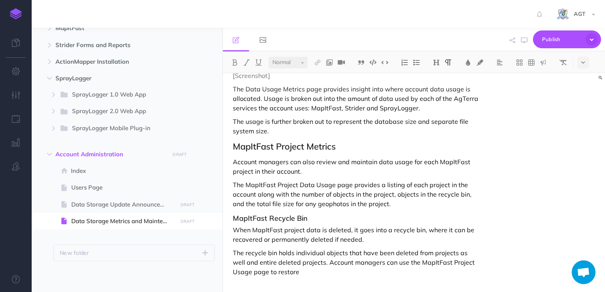
click at [314, 261] on p "The recycle bin holds individual objects that have been deleted from projects a…" at bounding box center [357, 262] width 248 height 29
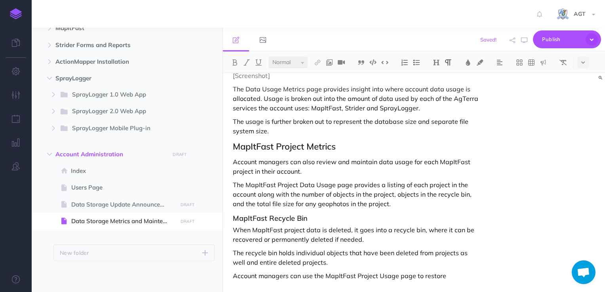
click at [457, 278] on p "Account managers can use the MapItFast Project Usage page to restore" at bounding box center [357, 276] width 248 height 10
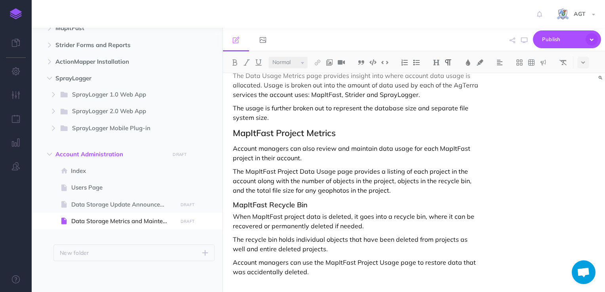
scroll to position [82, 0]
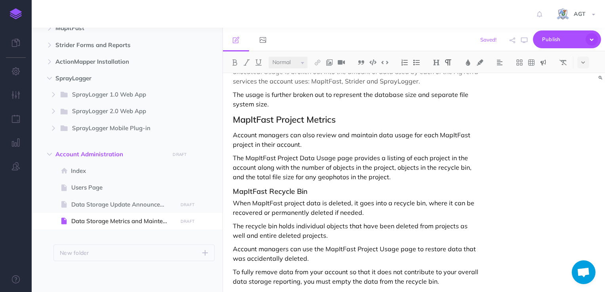
click at [543, 63] on img at bounding box center [543, 62] width 7 height 6
click at [542, 78] on img at bounding box center [543, 76] width 7 height 6
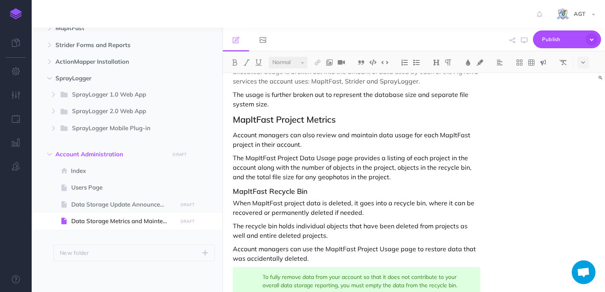
scroll to position [121, 0]
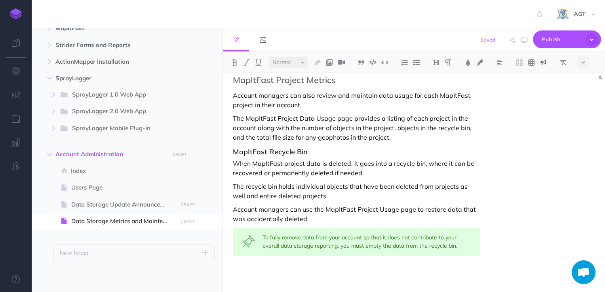
click at [342, 270] on p at bounding box center [357, 272] width 248 height 10
click at [544, 63] on img at bounding box center [543, 62] width 7 height 6
click at [544, 101] on img at bounding box center [543, 100] width 7 height 6
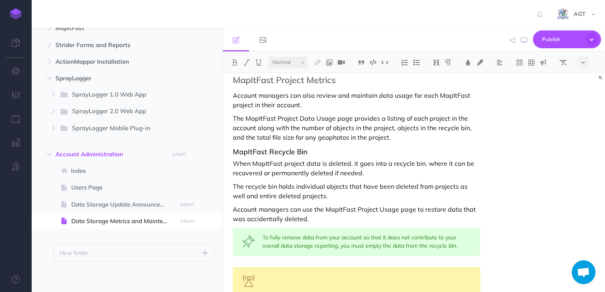
scroll to position [160, 0]
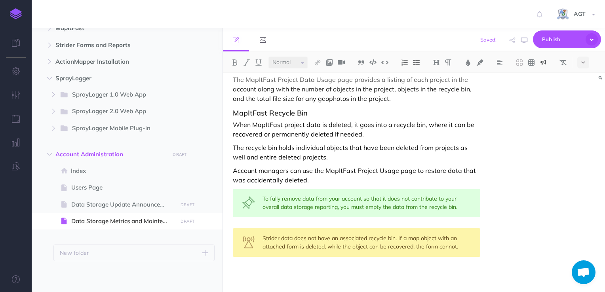
click at [451, 164] on div "Data Storage Metrics and Maintenance [Screenshot] The Data Usage Metrics page p…" at bounding box center [357, 103] width 268 height 380
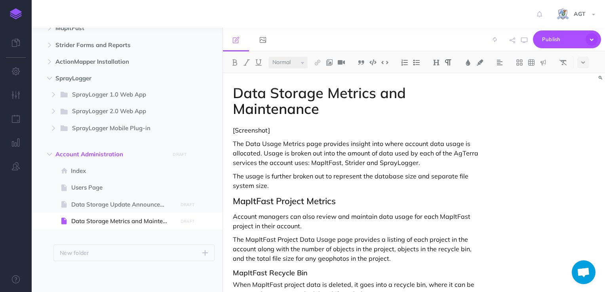
scroll to position [161, 0]
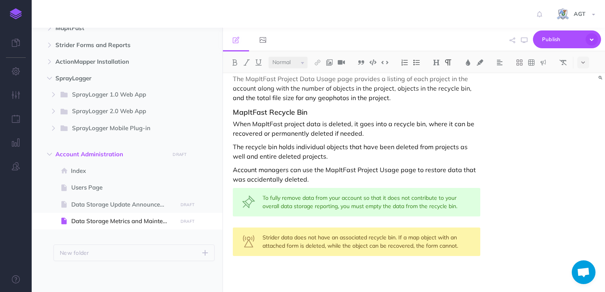
click at [290, 267] on p at bounding box center [357, 272] width 248 height 10
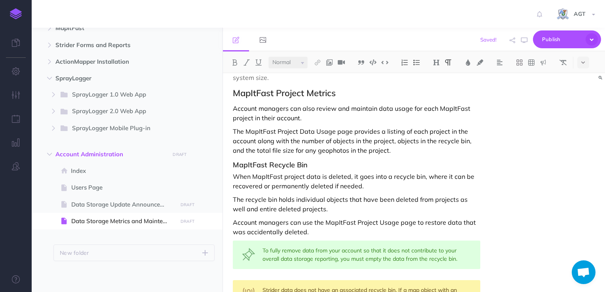
scroll to position [108, 0]
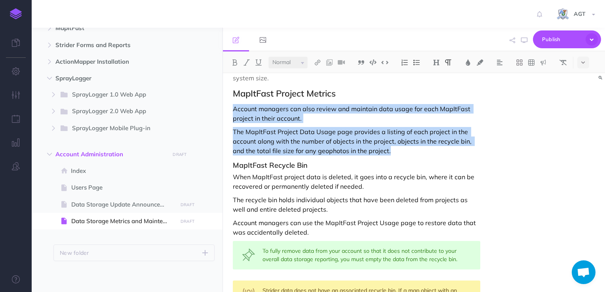
drag, startPoint x: 397, startPoint y: 153, endPoint x: 233, endPoint y: 110, distance: 169.8
click at [233, 110] on div "Data Storage Metrics and Maintenance [Screenshot] The Data Usage Metrics page p…" at bounding box center [357, 156] width 268 height 380
copy div "Account managers can also review and maintain data usage for each MapItFast pro…"
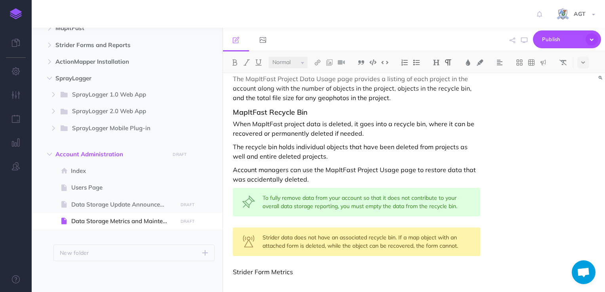
click at [302, 275] on p "Strider Form Metrics" at bounding box center [357, 272] width 248 height 10
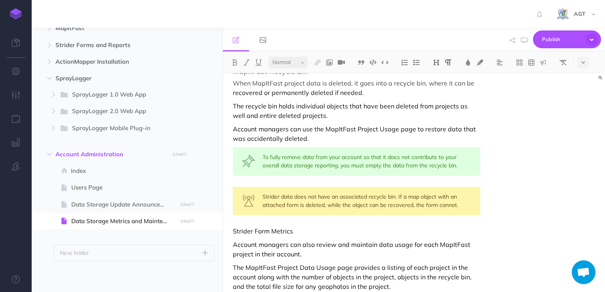
click at [257, 229] on p "Strider Form Metrics" at bounding box center [357, 232] width 248 height 10
click at [436, 65] on img at bounding box center [436, 62] width 7 height 6
click at [439, 85] on button "H2" at bounding box center [437, 88] width 12 height 12
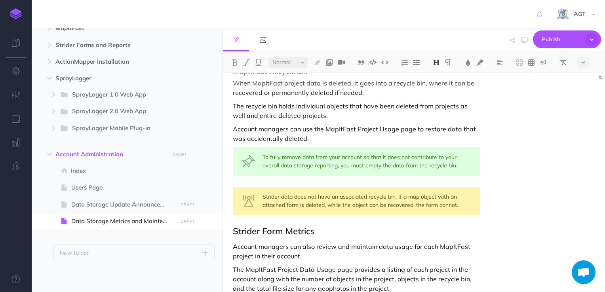
scroll to position [219, 0]
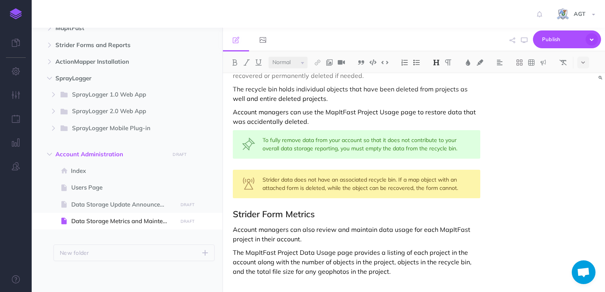
click at [358, 229] on p "Account managers can also review and maintain data usage for each MapItFast pro…" at bounding box center [357, 234] width 248 height 19
drag, startPoint x: 398, startPoint y: 229, endPoint x: 448, endPoint y: 225, distance: 50.5
click at [448, 225] on div "Data Storage Metrics and Maintenance [Screenshot] The Data Usage Metrics page p…" at bounding box center [357, 74] width 268 height 438
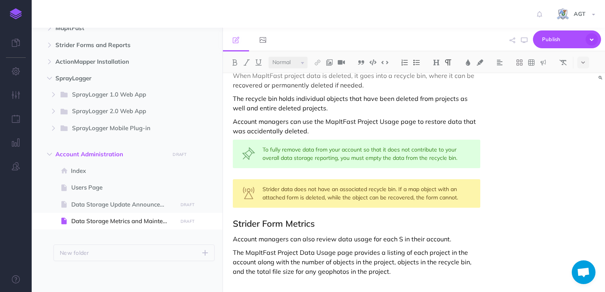
scroll to position [209, 0]
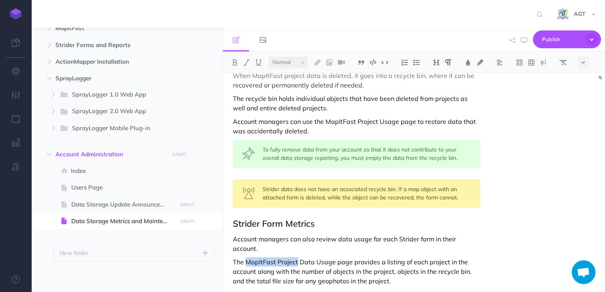
drag, startPoint x: 246, startPoint y: 253, endPoint x: 297, endPoint y: 252, distance: 51.1
click at [297, 257] on p "The MapItFast Project Data Usage page provides a listing of each project in the…" at bounding box center [357, 271] width 248 height 29
click at [420, 257] on p "The Strider Form Data Usage page provides a listing of each project in the acco…" at bounding box center [357, 271] width 248 height 29
click at [318, 266] on p "The Strider Form Data Usage page provides a listing of each form in the account…" at bounding box center [357, 271] width 248 height 29
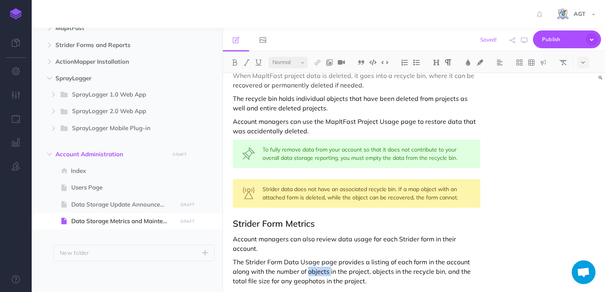
click at [318, 266] on p "The Strider Form Data Usage page provides a listing of each form in the account…" at bounding box center [357, 271] width 248 height 29
click at [354, 263] on p "The Strider Form Data Usage page provides a listing of each form in the account…" at bounding box center [357, 271] width 248 height 29
drag, startPoint x: 367, startPoint y: 262, endPoint x: 437, endPoint y: 260, distance: 70.1
click at [437, 260] on p "The Strider Form Data Usage page provides a listing of each form in the account…" at bounding box center [357, 271] width 248 height 29
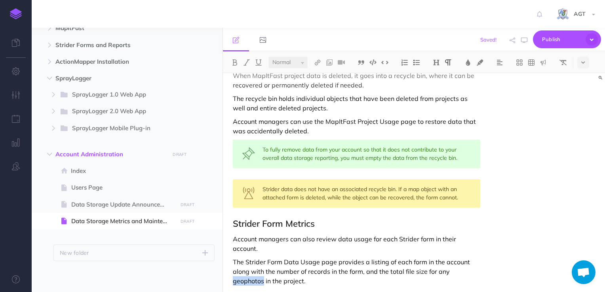
click at [254, 272] on p "The Strider Form Data Usage page provides a listing of each form in the account…" at bounding box center [357, 271] width 248 height 29
click at [279, 272] on p "The Strider Form Data Usage page provides a listing of each form in the account…" at bounding box center [357, 271] width 248 height 29
click at [298, 271] on p "The Strider Form Data Usage page provides a listing of each form in the account…" at bounding box center [357, 271] width 248 height 29
click at [523, 39] on icon "button" at bounding box center [524, 40] width 6 height 6
